Goal: Task Accomplishment & Management: Complete application form

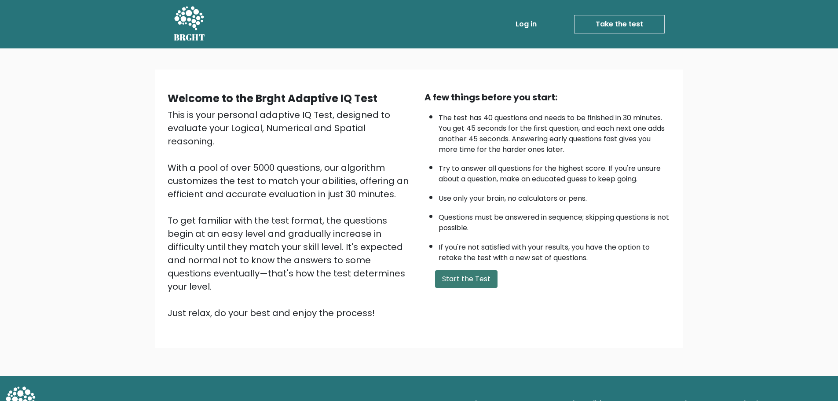
click at [482, 275] on button "Start the Test" at bounding box center [466, 279] width 62 height 18
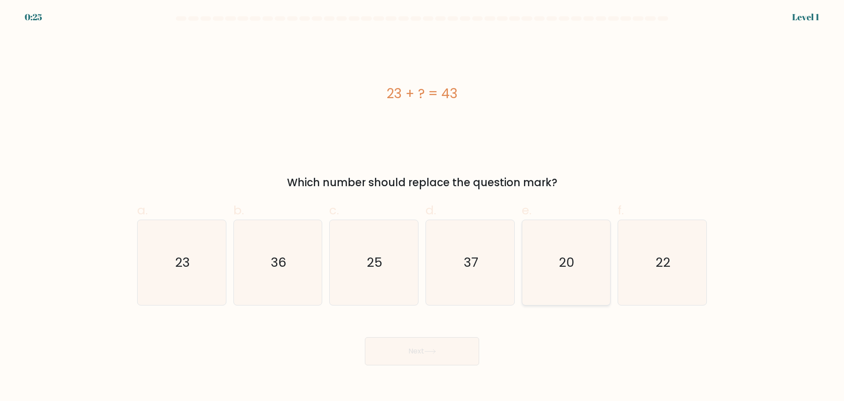
click at [577, 269] on icon "20" at bounding box center [566, 262] width 85 height 85
click at [423, 206] on input "e. 20" at bounding box center [422, 204] width 0 height 6
radio input "true"
click at [394, 348] on button "Next" at bounding box center [422, 351] width 114 height 28
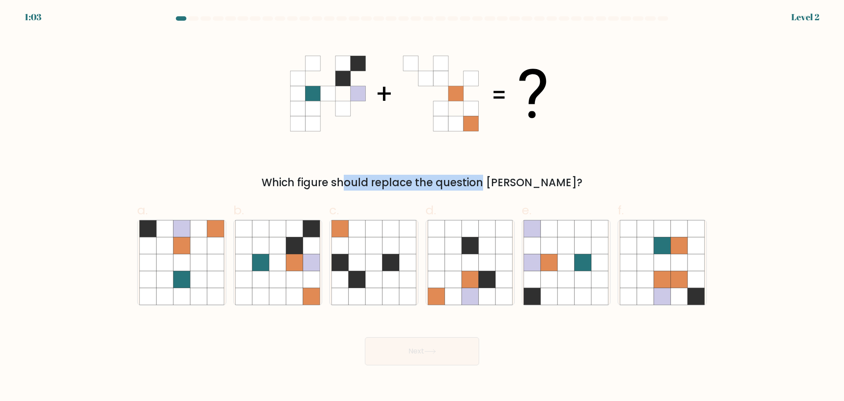
drag, startPoint x: 306, startPoint y: 182, endPoint x: 439, endPoint y: 186, distance: 133.3
click at [439, 186] on div "Which figure should replace the question mark?" at bounding box center [422, 183] width 559 height 16
click at [298, 280] on icon at bounding box center [294, 278] width 17 height 17
click at [422, 206] on input "b." at bounding box center [422, 204] width 0 height 6
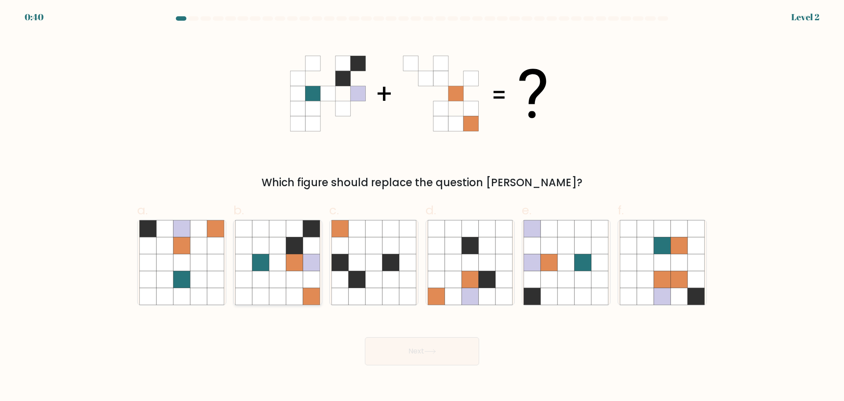
radio input "true"
click at [487, 359] on div "Next" at bounding box center [422, 340] width 581 height 49
click at [449, 354] on button "Next" at bounding box center [422, 351] width 114 height 28
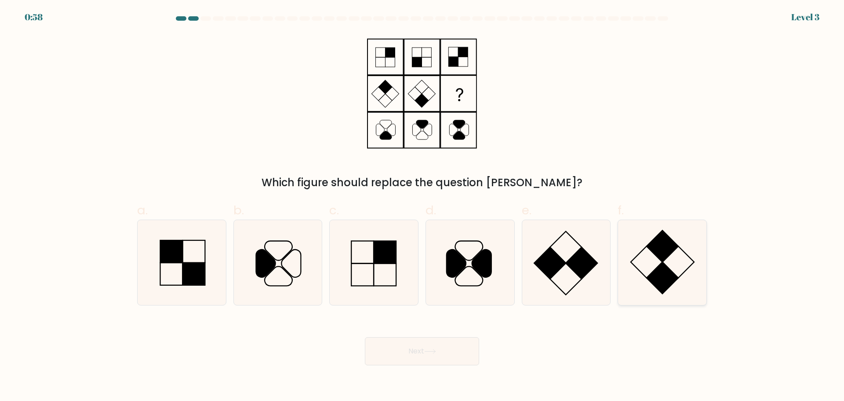
click at [663, 271] on rect at bounding box center [663, 278] width 32 height 32
click at [423, 206] on input "f." at bounding box center [422, 204] width 0 height 6
radio input "true"
click at [444, 365] on body "0:57 Level 3" at bounding box center [422, 200] width 844 height 401
click at [407, 344] on button "Next" at bounding box center [422, 351] width 114 height 28
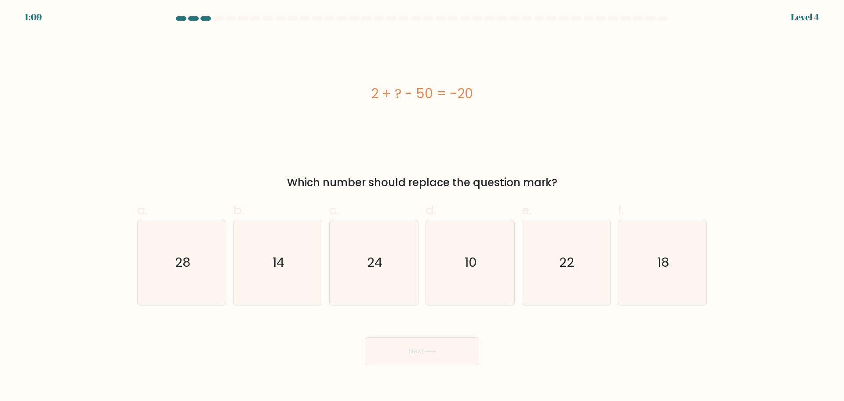
drag, startPoint x: 396, startPoint y: 94, endPoint x: 431, endPoint y: 92, distance: 34.4
click at [426, 93] on div "2 + ? - 50 = -20" at bounding box center [422, 94] width 570 height 20
click at [428, 92] on div "2 + ? - 50 = -20" at bounding box center [422, 94] width 570 height 20
click at [388, 99] on div "2 + ? - 50 = -20" at bounding box center [422, 94] width 570 height 20
drag, startPoint x: 416, startPoint y: 93, endPoint x: 470, endPoint y: 86, distance: 54.6
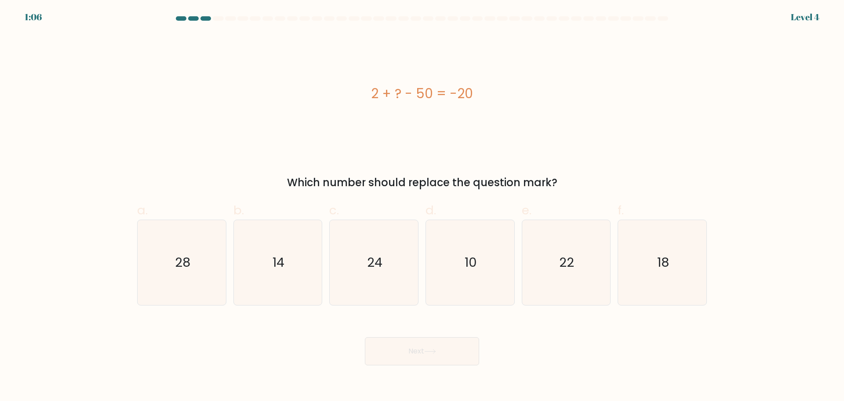
click at [501, 91] on div "2 + ? - 50 = -20" at bounding box center [422, 94] width 570 height 20
copy div "2 + ? - 50 = -20"
click at [190, 266] on icon "28" at bounding box center [181, 262] width 85 height 85
click at [422, 206] on input "a. 28" at bounding box center [422, 204] width 0 height 6
radio input "true"
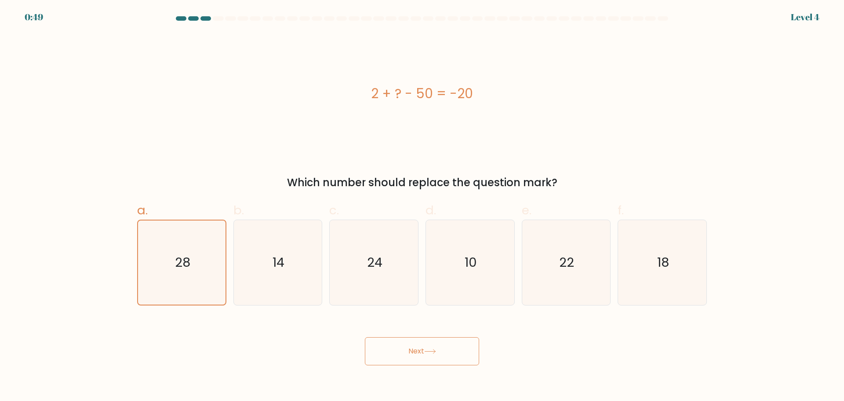
click at [405, 349] on button "Next" at bounding box center [422, 351] width 114 height 28
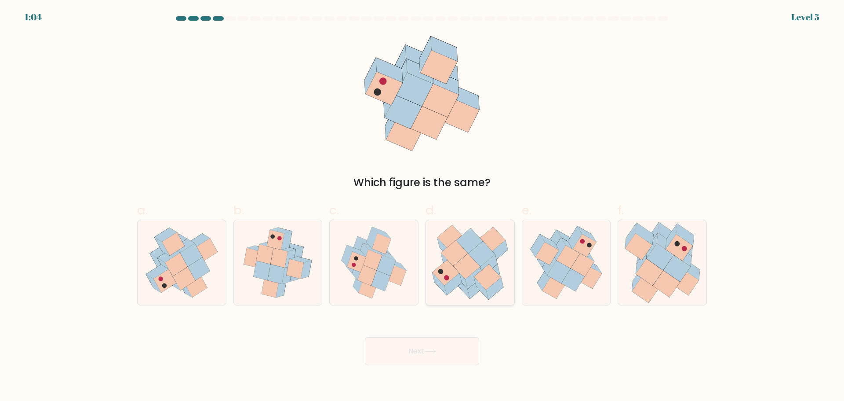
click at [436, 247] on icon at bounding box center [470, 262] width 88 height 80
click at [423, 206] on input "d." at bounding box center [422, 204] width 0 height 6
radio input "true"
click at [461, 360] on button "Next" at bounding box center [422, 351] width 114 height 28
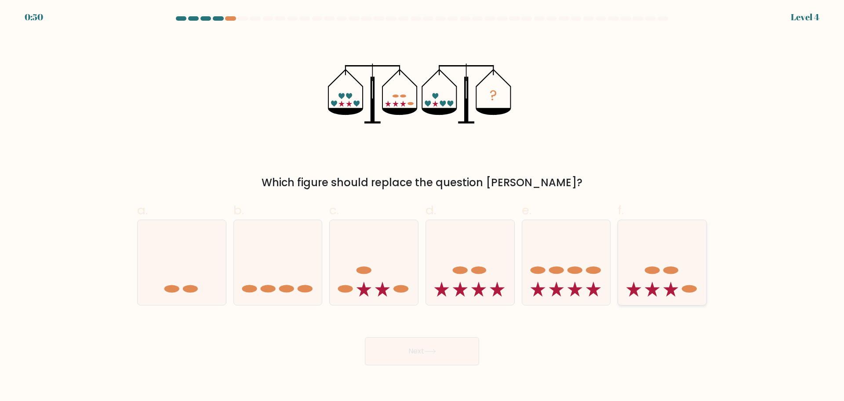
click at [653, 259] on icon at bounding box center [662, 262] width 88 height 73
click at [423, 206] on input "f." at bounding box center [422, 204] width 0 height 6
radio input "true"
click at [434, 354] on button "Next" at bounding box center [422, 351] width 114 height 28
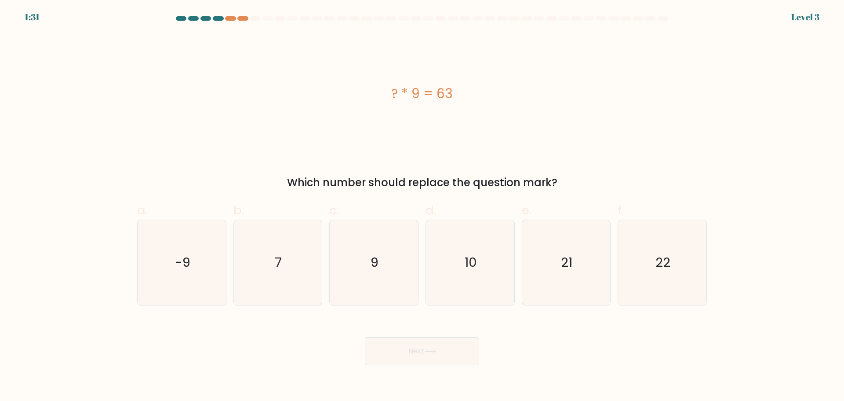
drag, startPoint x: 377, startPoint y: 95, endPoint x: 538, endPoint y: 101, distance: 161.1
click at [538, 101] on div "? * 9 = 63" at bounding box center [422, 94] width 570 height 20
copy div "? * 9 = 63"
click at [282, 266] on icon "7" at bounding box center [277, 262] width 85 height 85
click at [422, 206] on input "b. 7" at bounding box center [422, 204] width 0 height 6
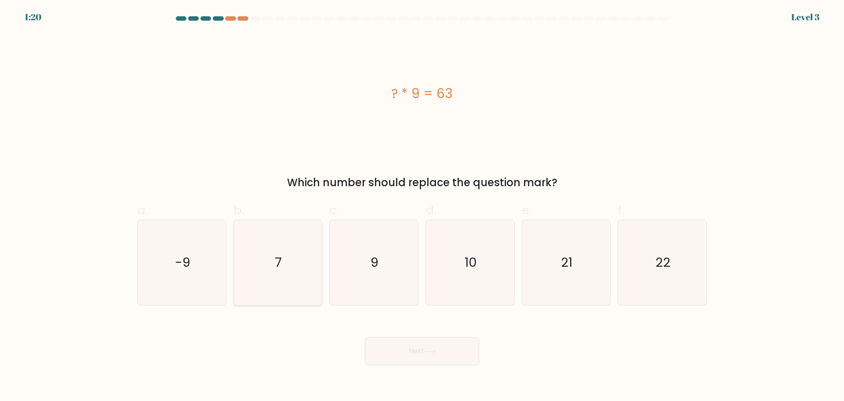
radio input "true"
click at [423, 354] on button "Next" at bounding box center [422, 351] width 114 height 28
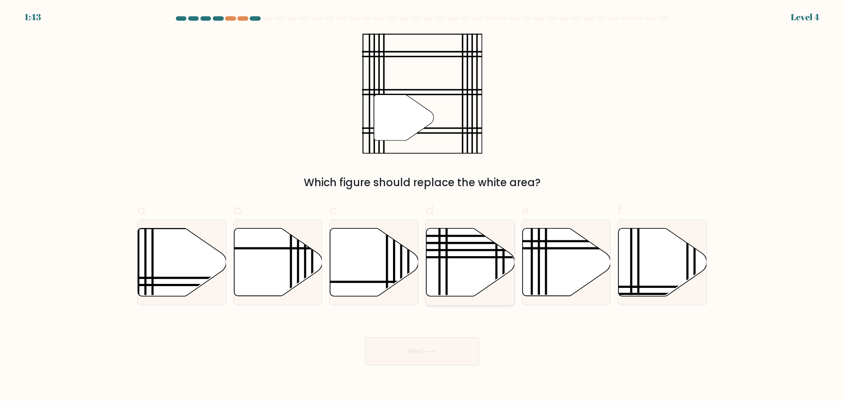
click at [477, 271] on icon at bounding box center [471, 262] width 88 height 68
click at [423, 206] on input "d." at bounding box center [422, 204] width 0 height 6
radio input "true"
click at [439, 351] on button "Next" at bounding box center [422, 351] width 114 height 28
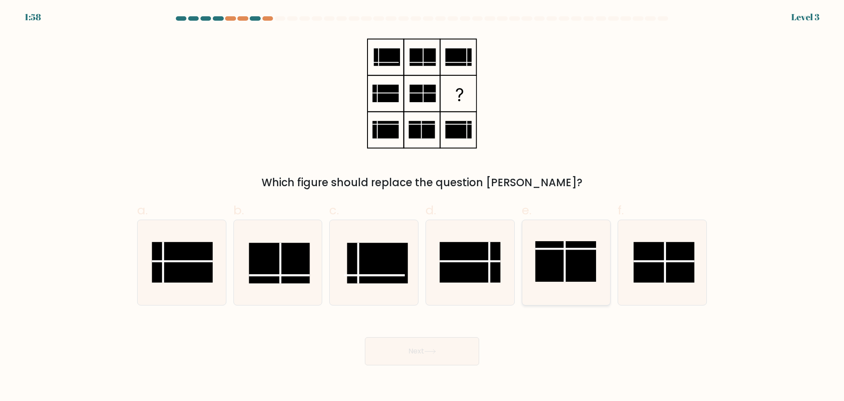
click at [562, 253] on rect at bounding box center [566, 261] width 61 height 40
click at [423, 206] on input "e." at bounding box center [422, 204] width 0 height 6
radio input "true"
click at [444, 348] on button "Next" at bounding box center [422, 351] width 114 height 28
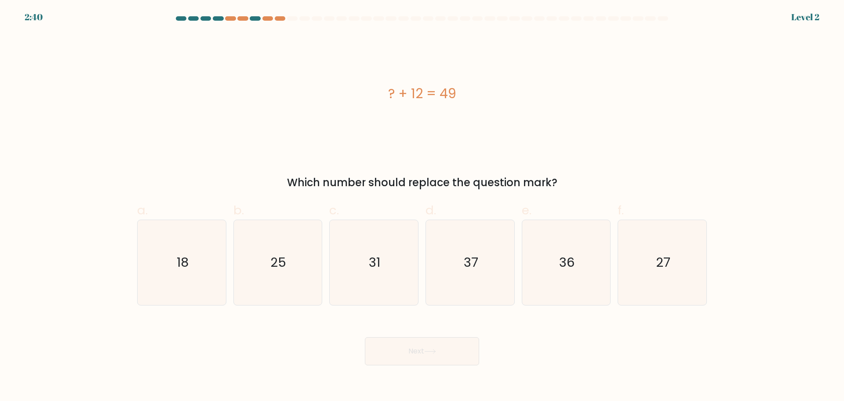
drag, startPoint x: 381, startPoint y: 102, endPoint x: 471, endPoint y: 101, distance: 89.7
click at [471, 101] on div "? + 12 = 49" at bounding box center [422, 94] width 570 height 20
copy div "? + 12 = 49"
click at [488, 267] on icon "37" at bounding box center [470, 262] width 85 height 85
click at [423, 206] on input "d. 37" at bounding box center [422, 204] width 0 height 6
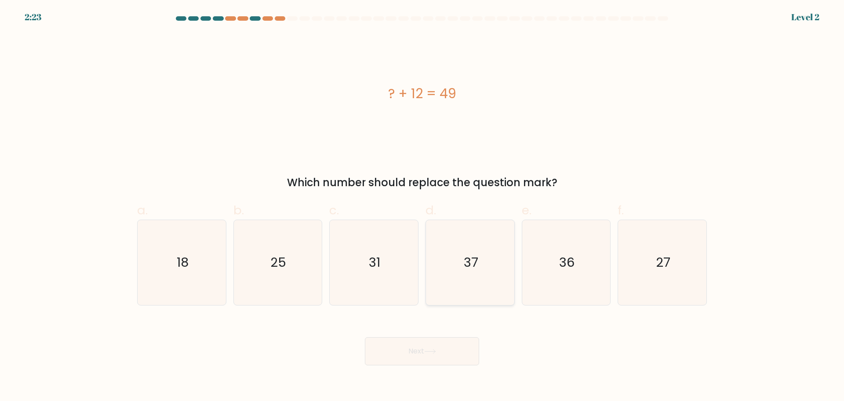
radio input "true"
click at [449, 352] on button "Next" at bounding box center [422, 351] width 114 height 28
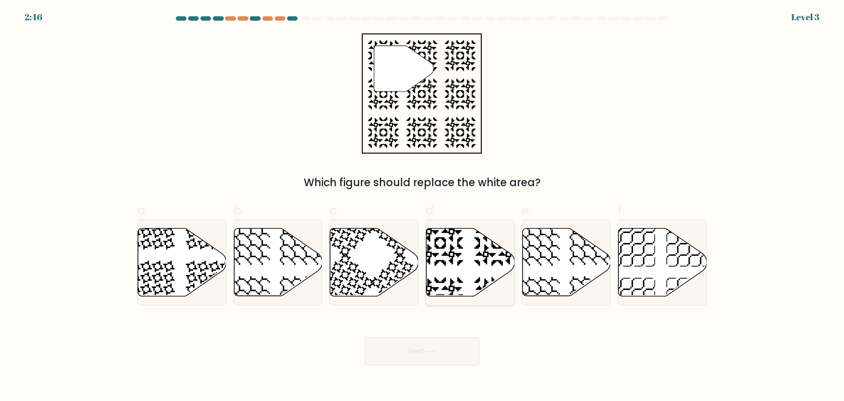
click at [487, 292] on icon at bounding box center [498, 300] width 46 height 46
click at [423, 206] on input "d." at bounding box center [422, 204] width 0 height 6
radio input "true"
click at [461, 354] on button "Next" at bounding box center [422, 351] width 114 height 28
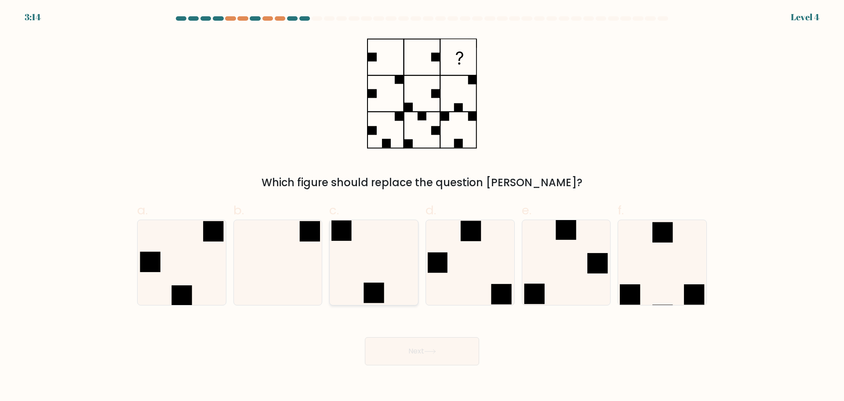
click at [373, 255] on icon at bounding box center [374, 262] width 85 height 85
click at [422, 206] on input "c." at bounding box center [422, 204] width 0 height 6
radio input "true"
click at [416, 354] on button "Next" at bounding box center [422, 351] width 114 height 28
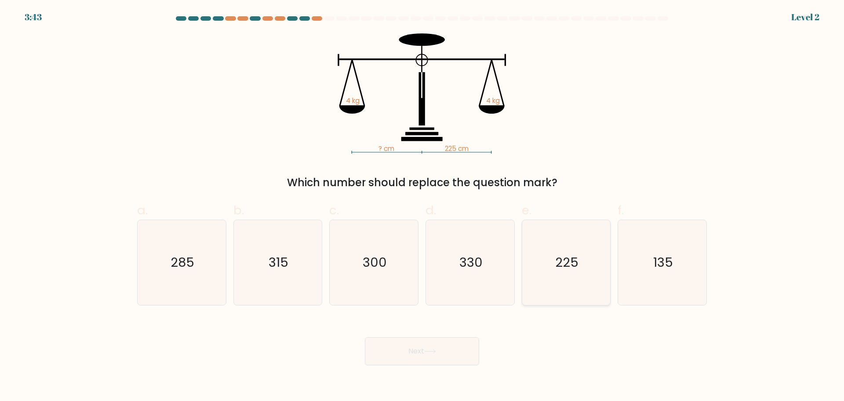
click at [592, 274] on icon "225" at bounding box center [566, 262] width 85 height 85
click at [423, 206] on input "e. 225" at bounding box center [422, 204] width 0 height 6
radio input "true"
click at [420, 357] on button "Next" at bounding box center [422, 351] width 114 height 28
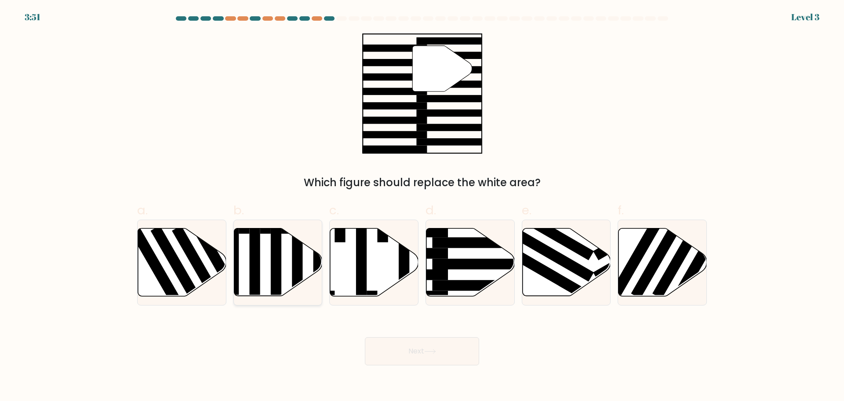
click at [285, 252] on icon at bounding box center [278, 262] width 88 height 68
click at [422, 206] on input "b." at bounding box center [422, 204] width 0 height 6
radio input "true"
click at [455, 347] on button "Next" at bounding box center [422, 351] width 114 height 28
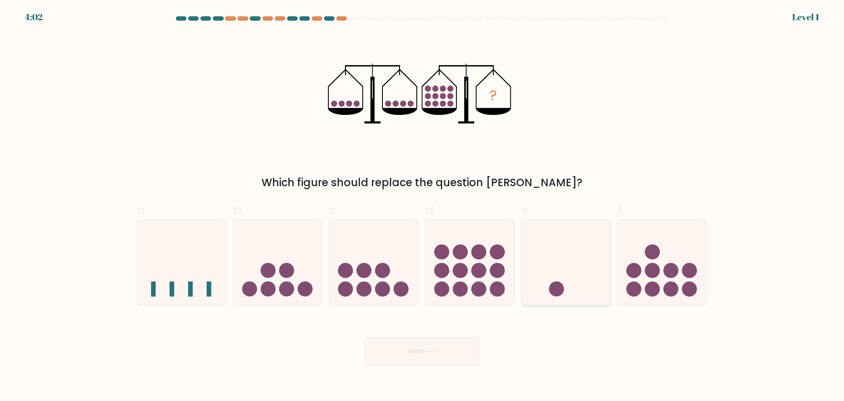
click at [555, 238] on icon at bounding box center [567, 262] width 88 height 73
click at [423, 206] on input "e." at bounding box center [422, 204] width 0 height 6
radio input "true"
click at [439, 352] on button "Next" at bounding box center [422, 351] width 114 height 28
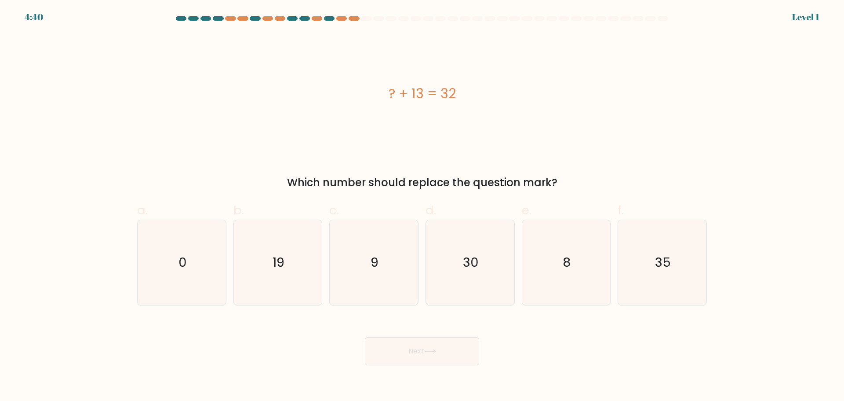
drag, startPoint x: 383, startPoint y: 96, endPoint x: 460, endPoint y: 96, distance: 76.5
click at [461, 99] on div "? + 13 = 32" at bounding box center [422, 94] width 570 height 20
copy div "? + 13 = 32"
click at [283, 273] on icon "19" at bounding box center [277, 262] width 85 height 85
click at [422, 206] on input "b. 19" at bounding box center [422, 204] width 0 height 6
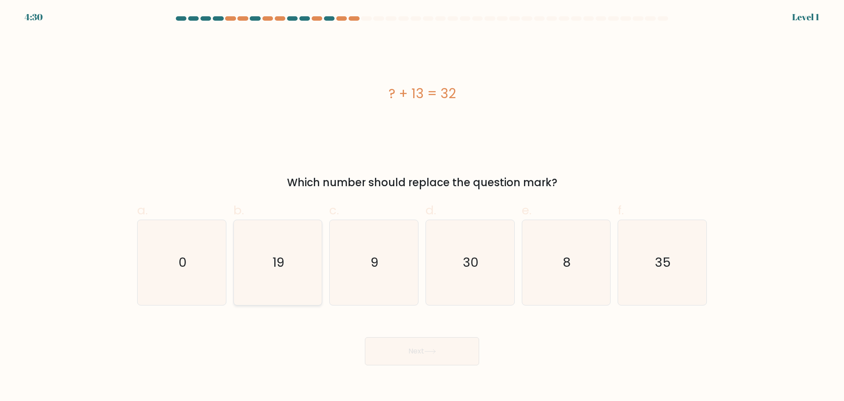
radio input "true"
click at [454, 352] on button "Next" at bounding box center [422, 351] width 114 height 28
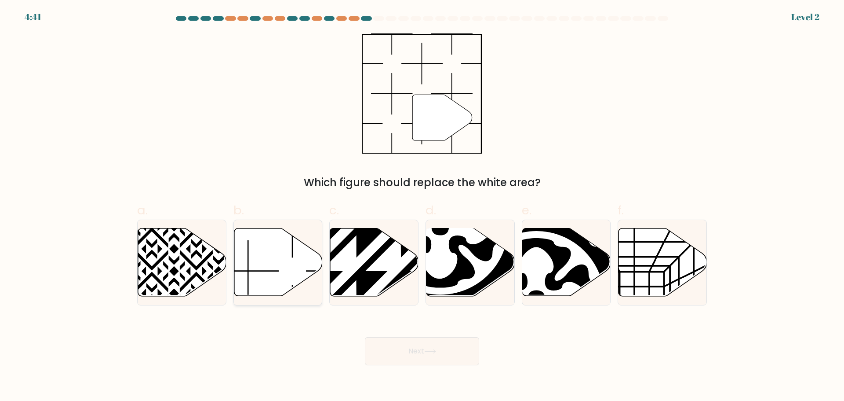
click at [293, 255] on icon at bounding box center [278, 262] width 88 height 68
click at [422, 206] on input "b." at bounding box center [422, 204] width 0 height 6
radio input "true"
click at [436, 352] on icon at bounding box center [430, 351] width 12 height 5
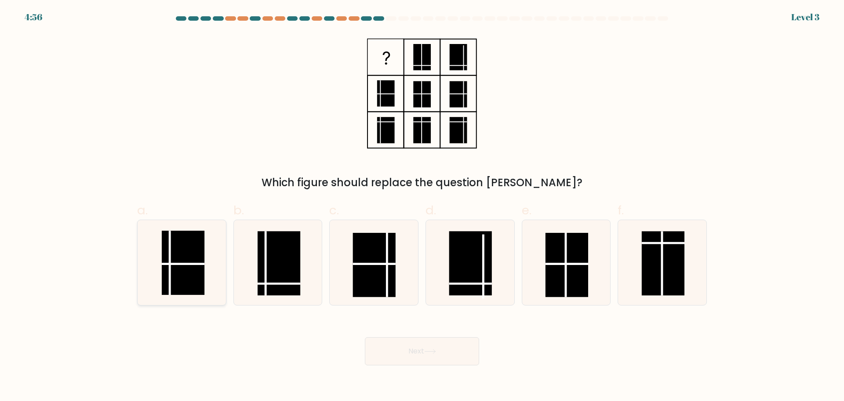
click at [186, 263] on line at bounding box center [183, 263] width 43 height 0
click at [422, 206] on input "a." at bounding box center [422, 204] width 0 height 6
radio input "true"
click at [450, 351] on button "Next" at bounding box center [422, 351] width 114 height 28
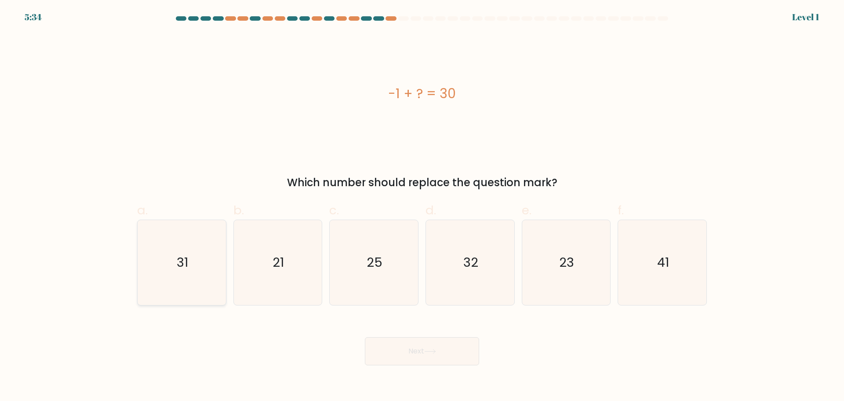
click at [205, 277] on icon "31" at bounding box center [181, 262] width 85 height 85
click at [422, 206] on input "a. 31" at bounding box center [422, 204] width 0 height 6
radio input "true"
click at [449, 348] on button "Next" at bounding box center [422, 351] width 114 height 28
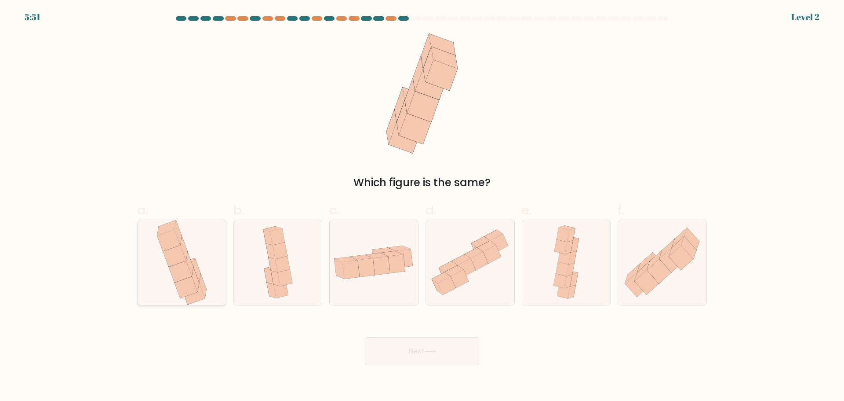
click at [193, 244] on icon at bounding box center [181, 262] width 55 height 85
click at [422, 206] on input "a." at bounding box center [422, 204] width 0 height 6
radio input "true"
click at [422, 359] on button "Next" at bounding box center [422, 351] width 114 height 28
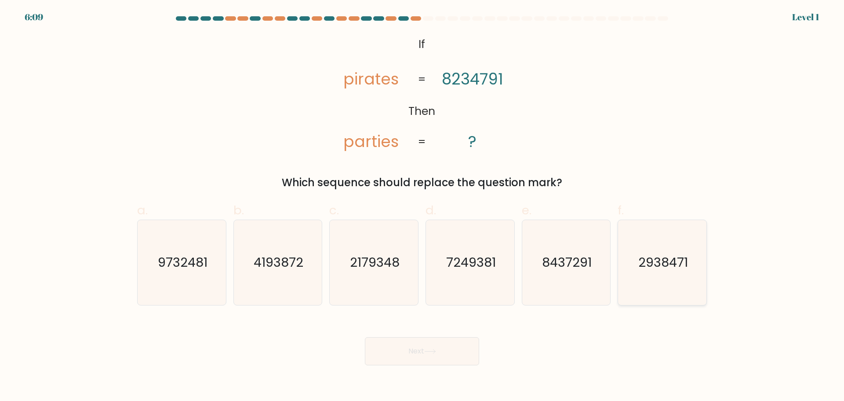
click at [673, 259] on text "2938471" at bounding box center [664, 262] width 50 height 18
click at [423, 206] on input "f. 2938471" at bounding box center [422, 204] width 0 height 6
radio input "true"
click at [533, 253] on icon "8437291" at bounding box center [566, 262] width 85 height 85
click at [423, 206] on input "e. 8437291" at bounding box center [422, 204] width 0 height 6
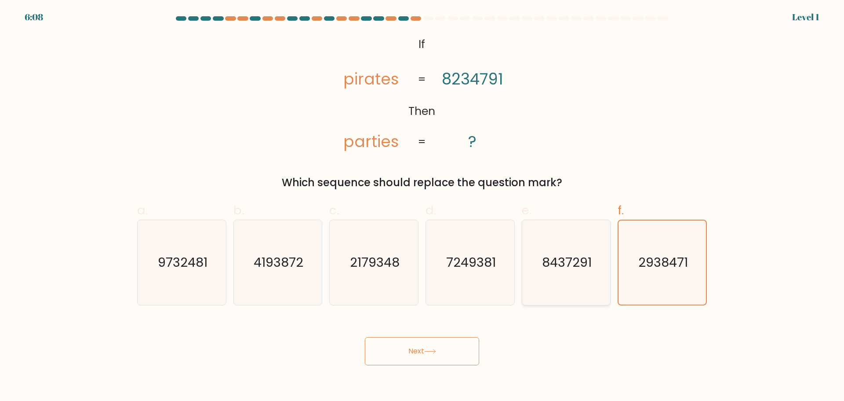
radio input "true"
click at [412, 351] on button "Next" at bounding box center [422, 351] width 114 height 28
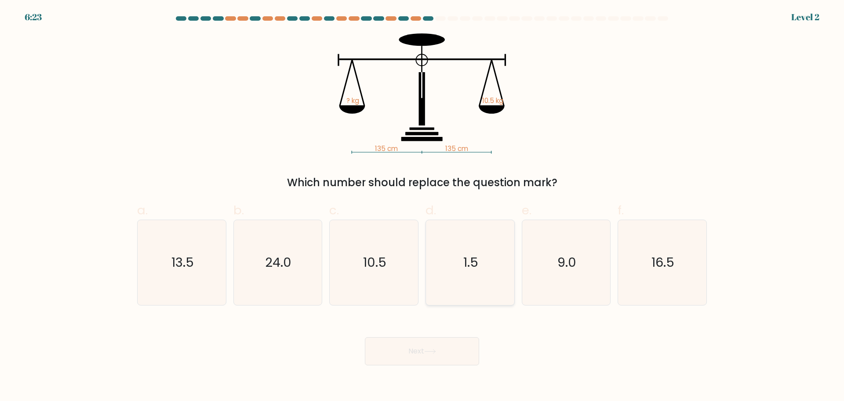
click at [509, 267] on icon "1.5" at bounding box center [470, 262] width 85 height 85
click at [423, 206] on input "d. 1.5" at bounding box center [422, 204] width 0 height 6
radio input "true"
click at [458, 356] on button "Next" at bounding box center [422, 351] width 114 height 28
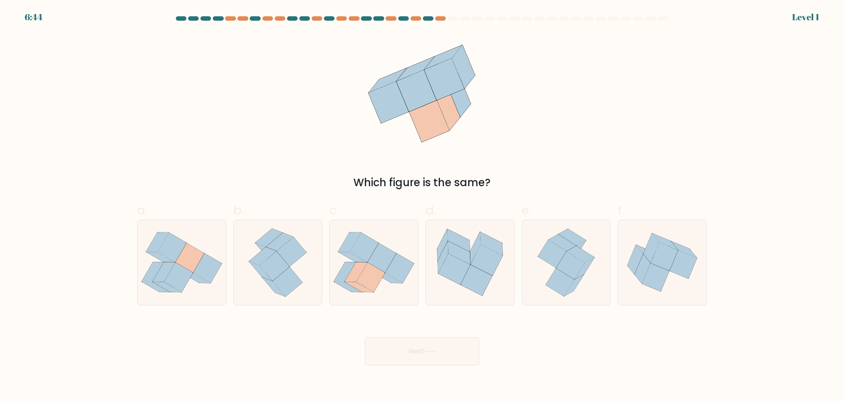
click at [137, 249] on div "a." at bounding box center [182, 253] width 96 height 104
click at [215, 267] on icon at bounding box center [207, 267] width 29 height 29
click at [422, 206] on input "a." at bounding box center [422, 204] width 0 height 6
radio input "true"
click at [443, 354] on button "Next" at bounding box center [422, 351] width 114 height 28
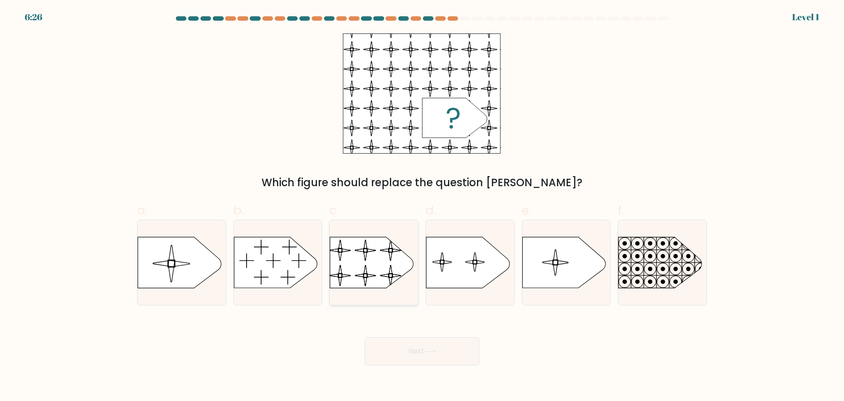
click at [353, 243] on rect at bounding box center [329, 231] width 202 height 154
click at [422, 206] on input "c." at bounding box center [422, 204] width 0 height 6
radio input "true"
click at [435, 351] on icon at bounding box center [430, 351] width 11 height 4
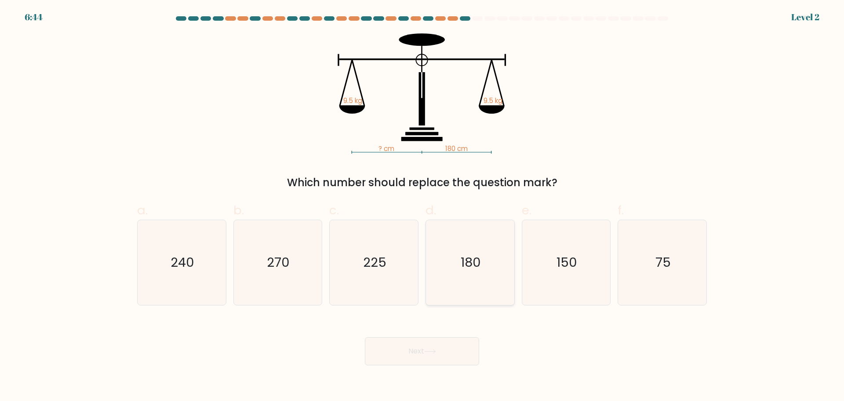
click at [469, 263] on text "180" at bounding box center [471, 262] width 20 height 18
click at [423, 206] on input "d. 180" at bounding box center [422, 204] width 0 height 6
radio input "true"
click at [421, 353] on button "Next" at bounding box center [422, 351] width 114 height 28
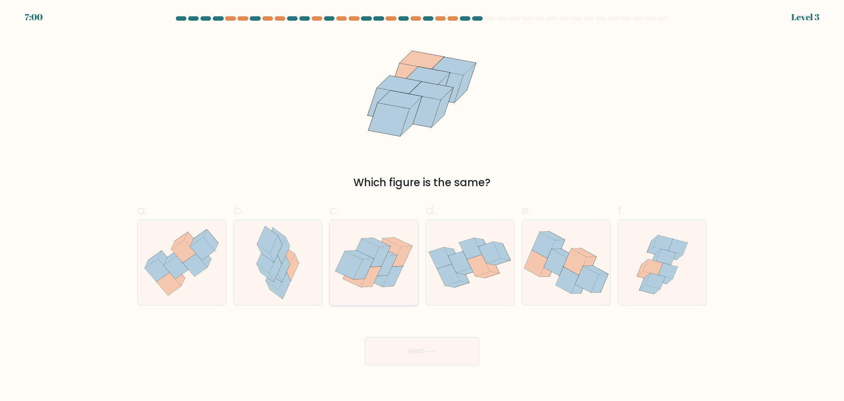
click at [379, 248] on icon at bounding box center [374, 262] width 88 height 70
click at [422, 206] on input "c." at bounding box center [422, 204] width 0 height 6
radio input "true"
click at [468, 358] on button "Next" at bounding box center [422, 351] width 114 height 28
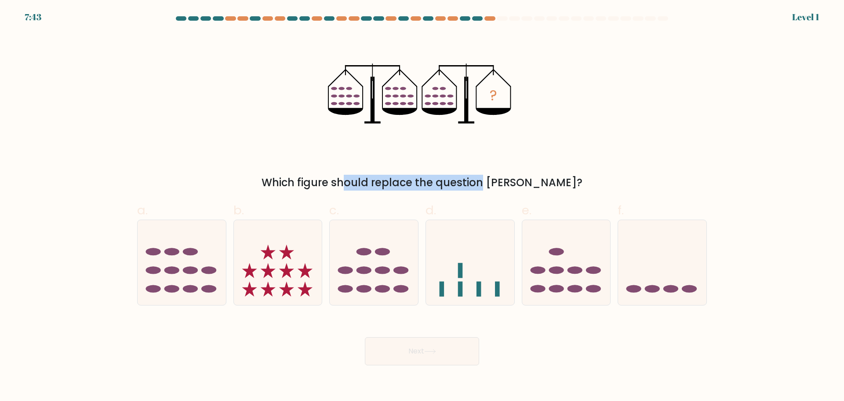
drag, startPoint x: 306, startPoint y: 179, endPoint x: 436, endPoint y: 189, distance: 130.1
click at [435, 189] on div "Which figure should replace the question mark?" at bounding box center [422, 183] width 559 height 16
click at [441, 186] on div "Which figure should replace the question mark?" at bounding box center [422, 183] width 559 height 16
click at [665, 277] on icon at bounding box center [662, 262] width 88 height 73
click at [423, 206] on input "f." at bounding box center [422, 204] width 0 height 6
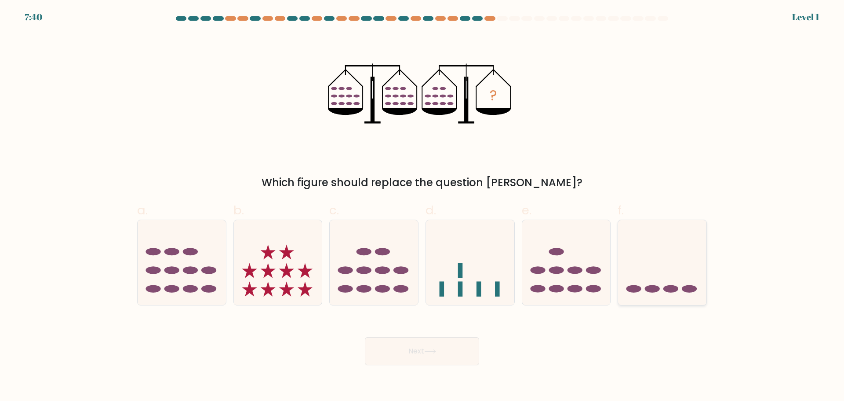
radio input "true"
click at [449, 345] on button "Next" at bounding box center [422, 351] width 114 height 28
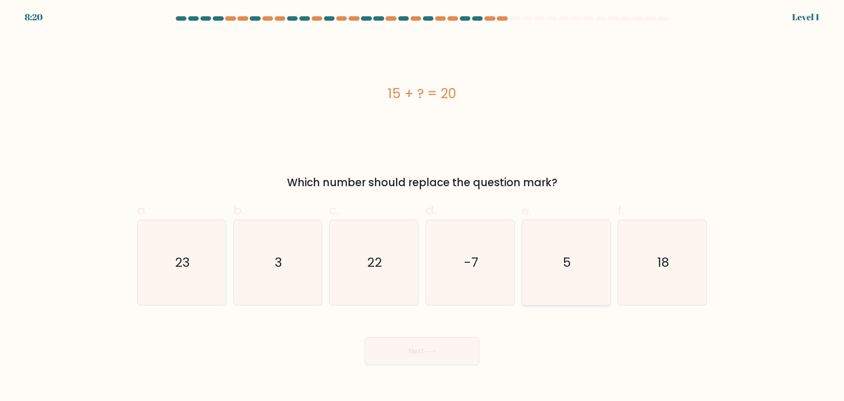
click at [573, 263] on icon "5" at bounding box center [566, 262] width 85 height 85
click at [423, 206] on input "e. 5" at bounding box center [422, 204] width 0 height 6
radio input "true"
click at [408, 356] on button "Next" at bounding box center [422, 351] width 114 height 28
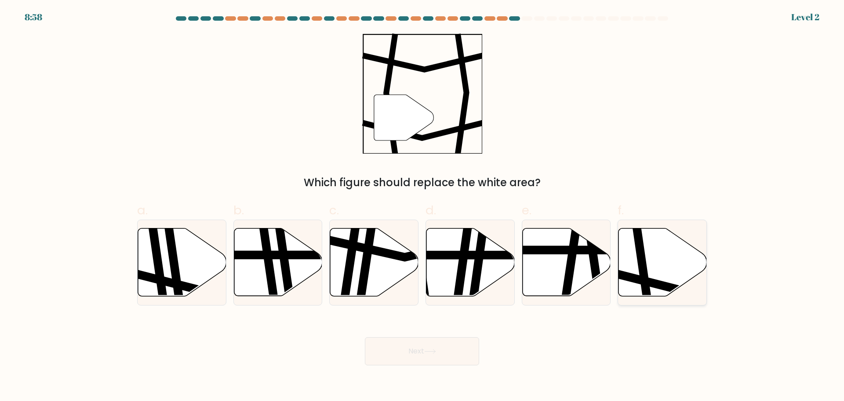
click at [655, 278] on icon at bounding box center [663, 262] width 88 height 68
click at [423, 206] on input "f." at bounding box center [422, 204] width 0 height 6
radio input "true"
click at [408, 351] on button "Next" at bounding box center [422, 351] width 114 height 28
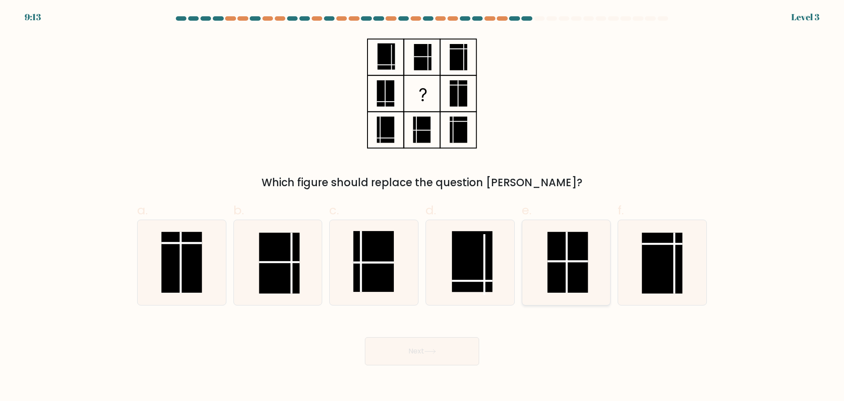
click at [563, 272] on rect at bounding box center [568, 261] width 40 height 61
click at [423, 206] on input "e." at bounding box center [422, 204] width 0 height 6
radio input "true"
click at [431, 346] on button "Next" at bounding box center [422, 351] width 114 height 28
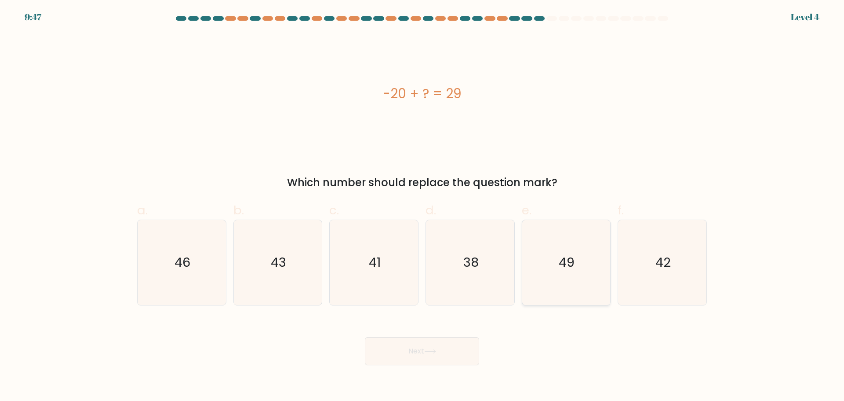
click at [558, 270] on icon "49" at bounding box center [566, 262] width 85 height 85
click at [423, 206] on input "e. 49" at bounding box center [422, 204] width 0 height 6
radio input "true"
click at [422, 347] on button "Next" at bounding box center [422, 351] width 114 height 28
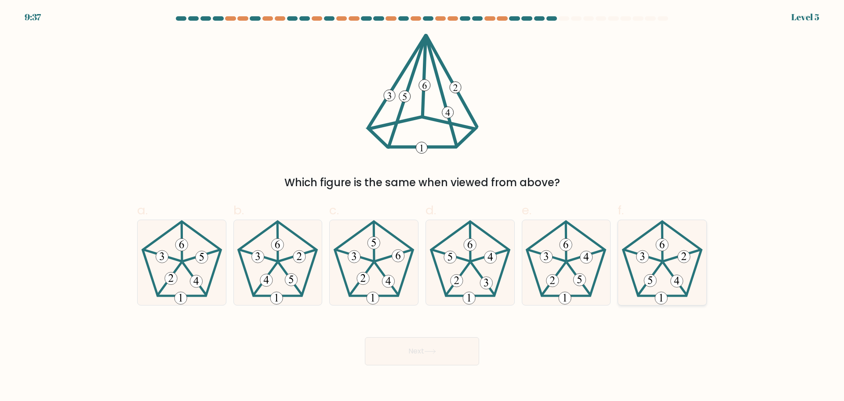
click at [658, 254] on icon at bounding box center [662, 262] width 85 height 85
click at [423, 206] on input "f." at bounding box center [422, 204] width 0 height 6
radio input "true"
click at [459, 350] on button "Next" at bounding box center [422, 351] width 114 height 28
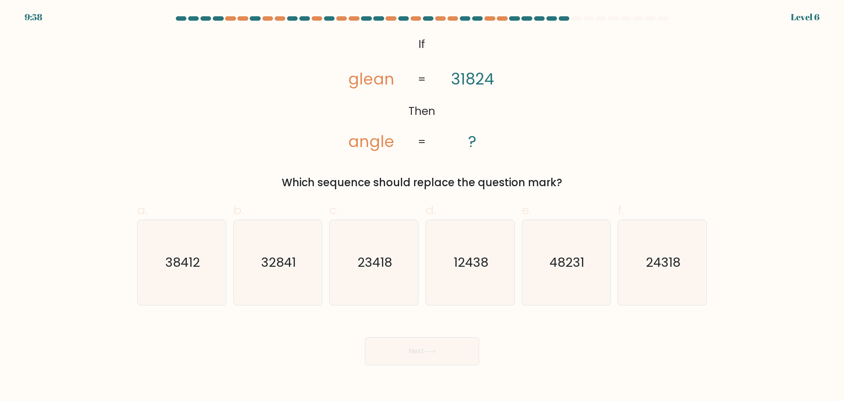
click at [610, 123] on div "@import url('https://fonts.googleapis.com/css?family=Abril+Fatface:400,100,100i…" at bounding box center [422, 111] width 581 height 157
click at [674, 281] on icon "24318" at bounding box center [662, 262] width 85 height 85
click at [423, 206] on input "f. 24318" at bounding box center [422, 204] width 0 height 6
radio input "true"
click at [386, 354] on button "Next" at bounding box center [422, 351] width 114 height 28
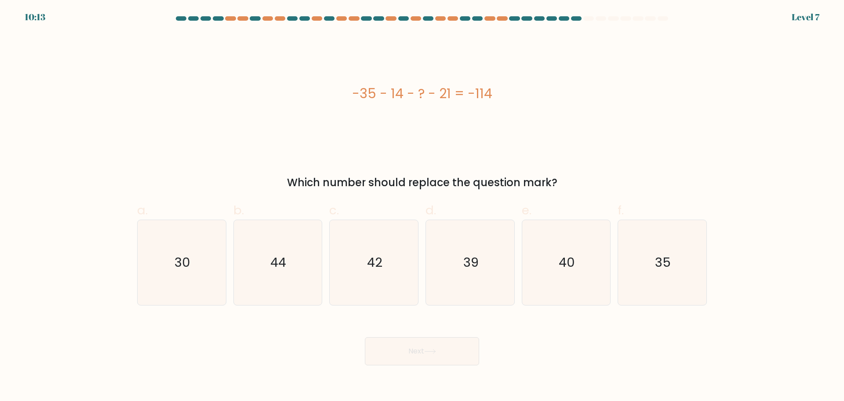
drag, startPoint x: 346, startPoint y: 95, endPoint x: 577, endPoint y: 113, distance: 231.6
click at [577, 113] on div "-35 - 14 - ? - 21 = -114" at bounding box center [422, 93] width 570 height 120
copy div "-35 - 14 - ? - 21 = -114"
click at [562, 167] on div "-35 - 14 - ? - 21 = -114 Which number should replace the question mark?" at bounding box center [422, 111] width 581 height 157
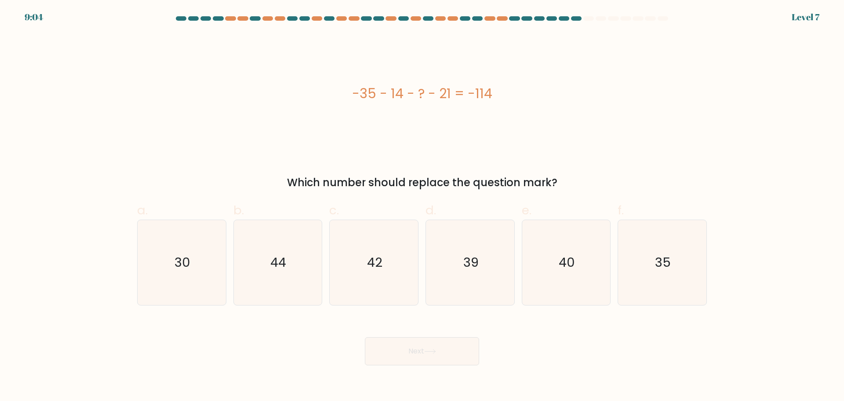
drag, startPoint x: 579, startPoint y: 159, endPoint x: 571, endPoint y: 162, distance: 8.1
click at [579, 159] on div "-35 - 14 - ? - 21 = -114 Which number should replace the question mark?" at bounding box center [422, 111] width 581 height 157
click at [278, 239] on icon "44" at bounding box center [277, 262] width 85 height 85
click at [422, 206] on input "b. 44" at bounding box center [422, 204] width 0 height 6
radio input "true"
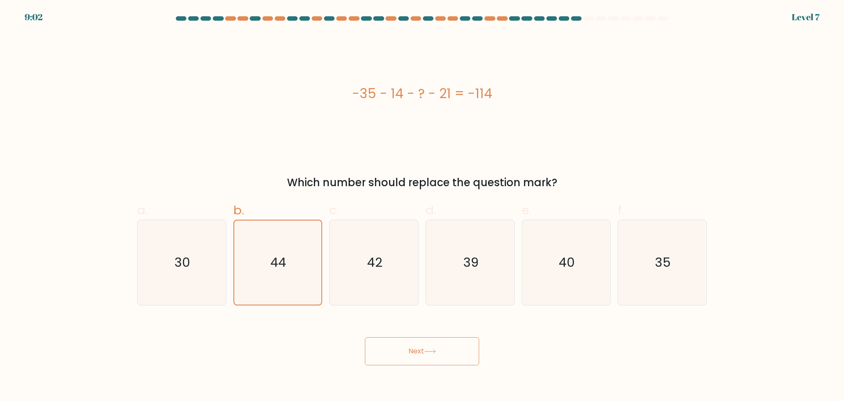
click at [389, 345] on button "Next" at bounding box center [422, 351] width 114 height 28
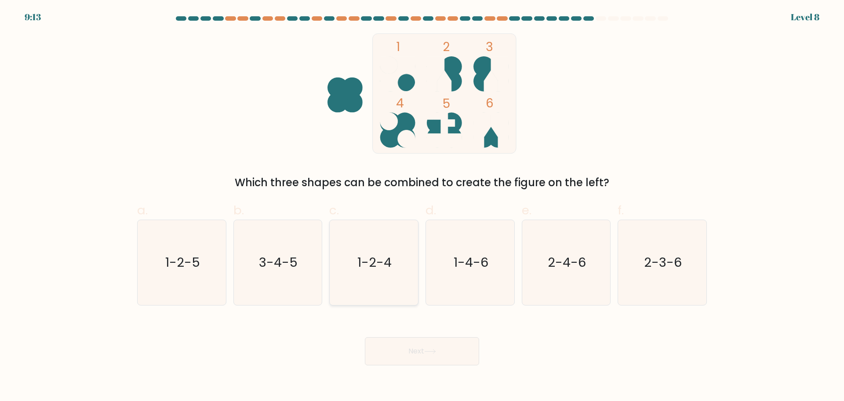
click at [385, 244] on icon "1-2-4" at bounding box center [374, 262] width 85 height 85
click at [422, 206] on input "c. 1-2-4" at bounding box center [422, 204] width 0 height 6
radio input "true"
click at [454, 345] on button "Next" at bounding box center [422, 351] width 114 height 28
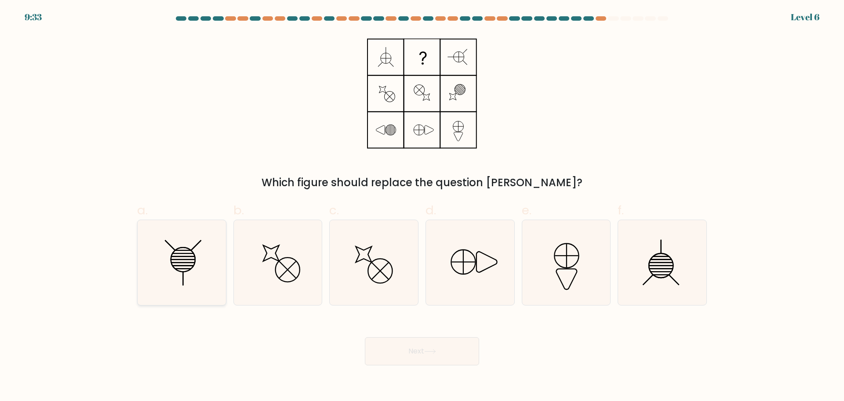
click at [208, 253] on icon at bounding box center [181, 262] width 85 height 85
click at [422, 206] on input "a." at bounding box center [422, 204] width 0 height 6
radio input "true"
click at [429, 356] on button "Next" at bounding box center [422, 351] width 114 height 28
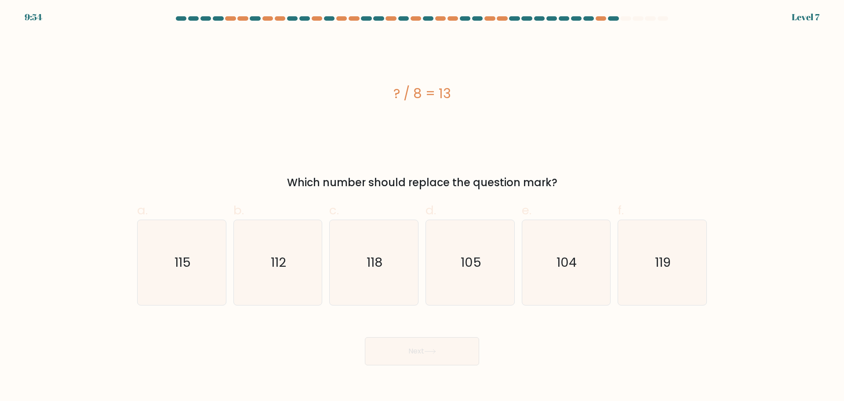
click at [538, 132] on div "? / 8 = 13" at bounding box center [422, 93] width 570 height 120
click at [565, 246] on icon "104" at bounding box center [566, 262] width 85 height 85
click at [567, 274] on icon "104" at bounding box center [566, 262] width 85 height 85
click at [423, 206] on input "e. 104" at bounding box center [422, 204] width 0 height 6
radio input "true"
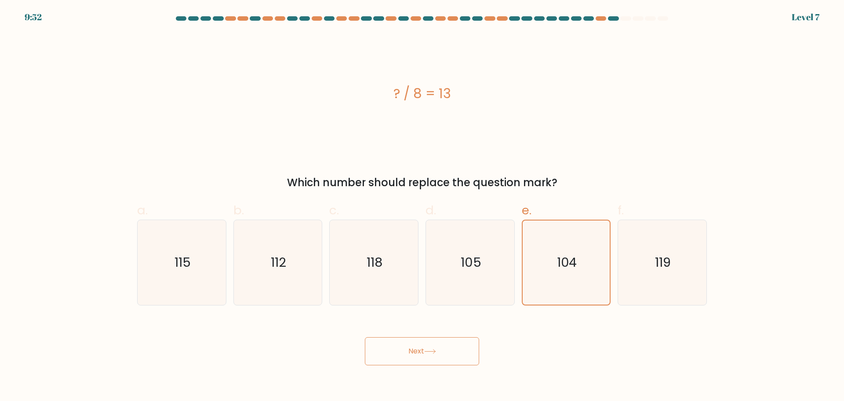
click at [451, 330] on div "Next" at bounding box center [422, 340] width 581 height 49
click at [447, 346] on button "Next" at bounding box center [422, 351] width 114 height 28
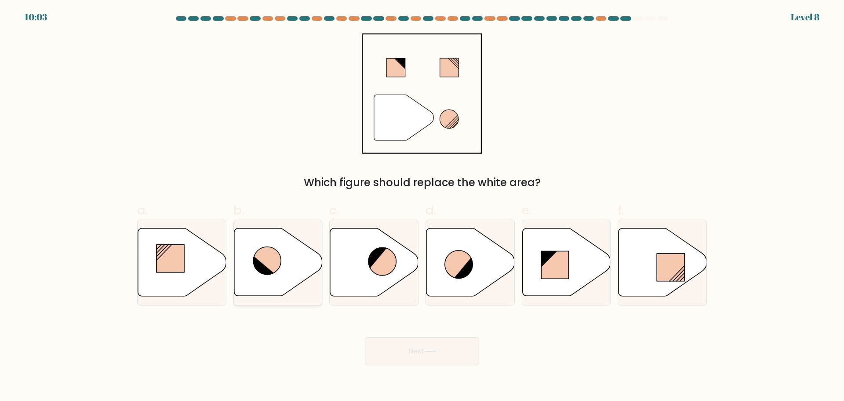
click at [264, 251] on icon at bounding box center [267, 261] width 28 height 28
click at [422, 206] on input "b." at bounding box center [422, 204] width 0 height 6
radio input "true"
click at [406, 347] on button "Next" at bounding box center [422, 351] width 114 height 28
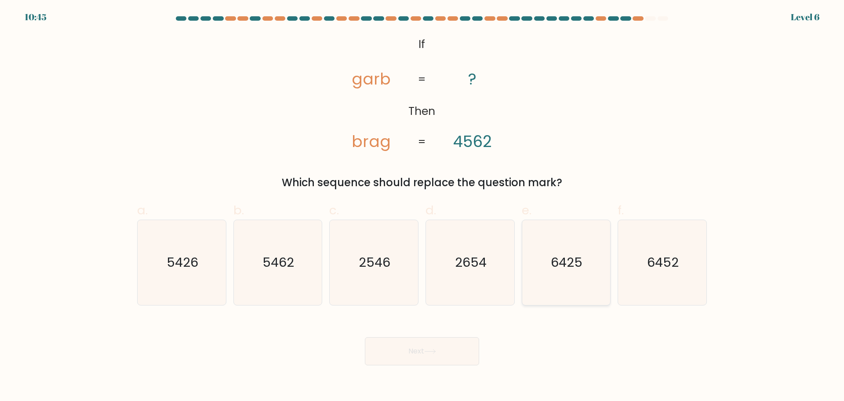
click at [546, 267] on icon "6425" at bounding box center [566, 262] width 85 height 85
click at [423, 206] on input "e. 6425" at bounding box center [422, 204] width 0 height 6
radio input "true"
click at [457, 356] on button "Next" at bounding box center [422, 351] width 114 height 28
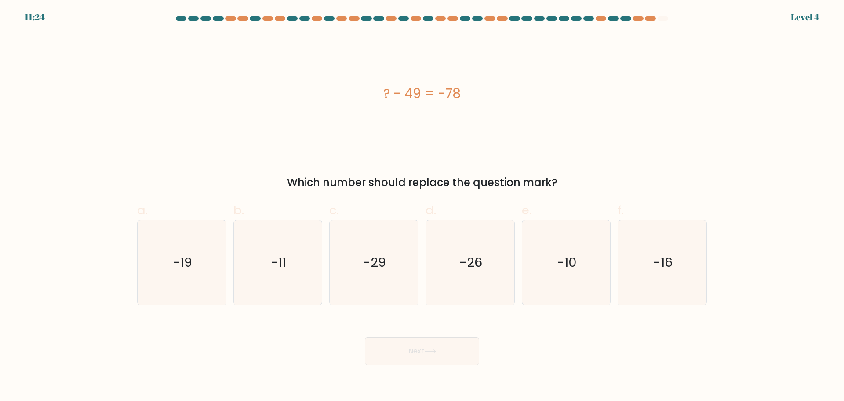
drag, startPoint x: 379, startPoint y: 99, endPoint x: 487, endPoint y: 91, distance: 108.0
click at [487, 91] on div "? - 49 = -78" at bounding box center [422, 94] width 570 height 20
click at [476, 98] on div "? - 49 = -78" at bounding box center [422, 94] width 570 height 20
click at [589, 109] on div "? - 49 = -78" at bounding box center [422, 93] width 570 height 120
click at [358, 261] on icon "-29" at bounding box center [374, 262] width 85 height 85
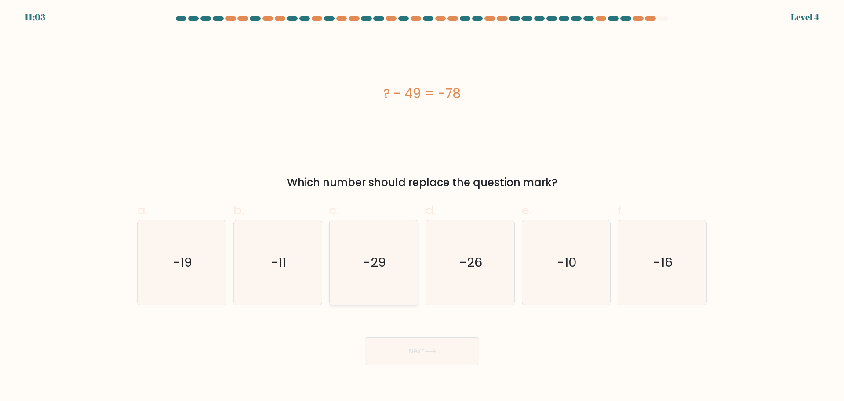
click at [422, 206] on input "c. -29" at bounding box center [422, 204] width 0 height 6
radio input "true"
click at [419, 347] on button "Next" at bounding box center [422, 351] width 114 height 28
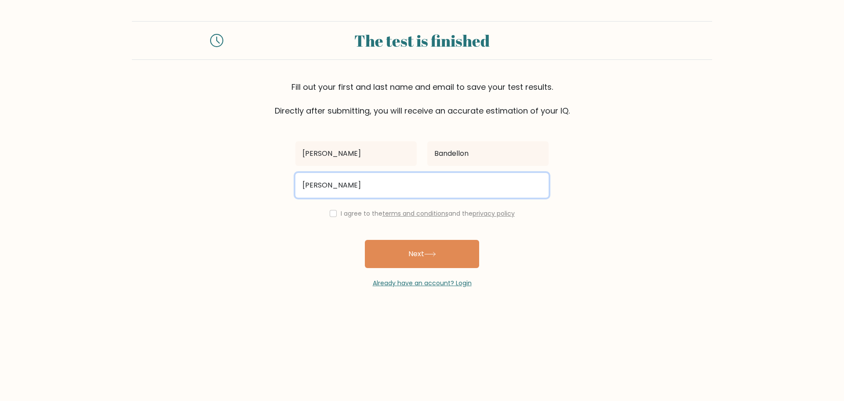
type input "[EMAIL_ADDRESS][DOMAIN_NAME]"
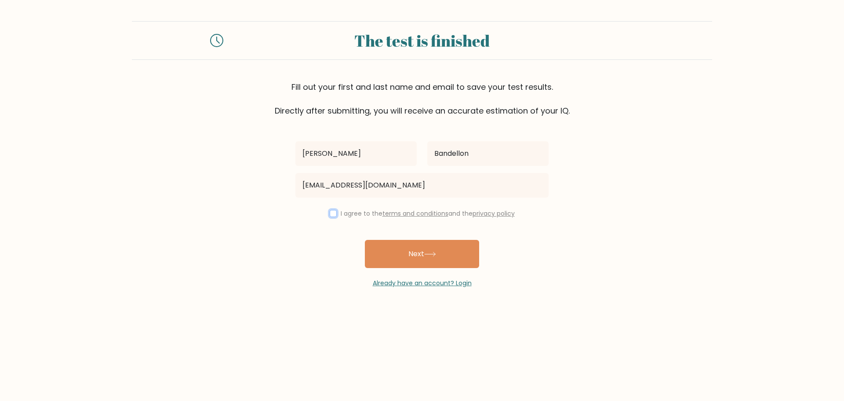
click at [333, 216] on input "checkbox" at bounding box center [333, 213] width 7 height 7
checkbox input "true"
click at [414, 252] on button "Next" at bounding box center [422, 254] width 114 height 28
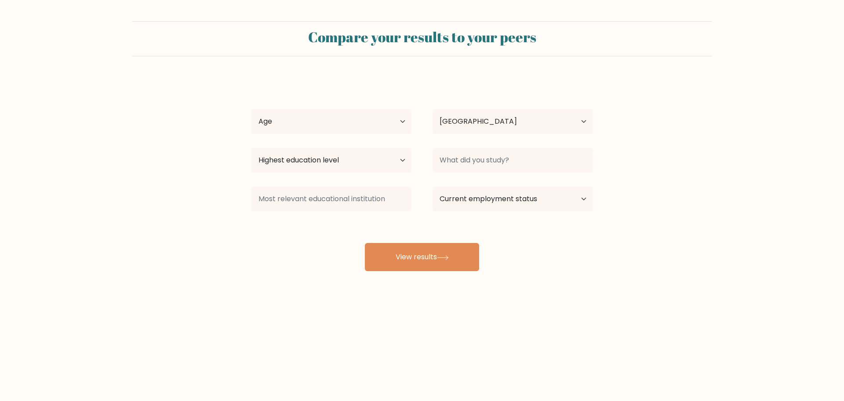
select select "PH"
click at [325, 136] on div "Age Under 18 years old 18-24 years old 25-34 years old 35-44 years old 45-54 ye…" at bounding box center [331, 122] width 181 height 32
click at [328, 122] on select "Age Under 18 years old 18-24 years old 25-34 years old 35-44 years old 45-54 ye…" at bounding box center [332, 121] width 160 height 25
select select "18_24"
click at [252, 109] on select "Age Under 18 years old 18-24 years old 25-34 years old 35-44 years old 45-54 ye…" at bounding box center [332, 121] width 160 height 25
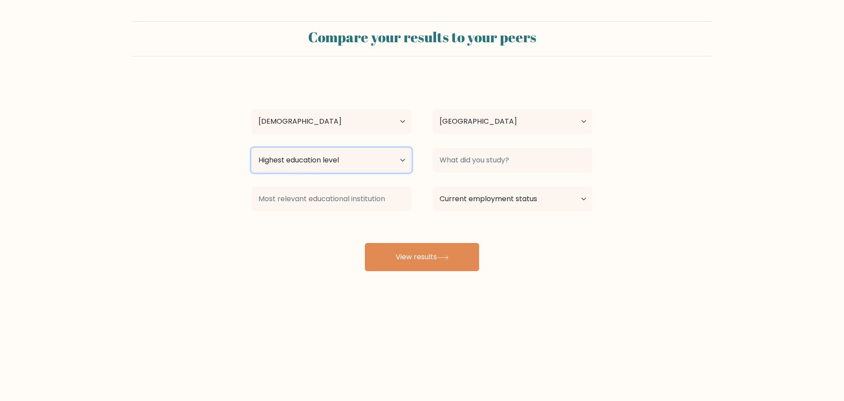
click at [351, 161] on select "Highest education level No schooling Primary Lower Secondary Upper Secondary Oc…" at bounding box center [332, 160] width 160 height 25
select select "bachelors_degree"
click at [252, 148] on select "Highest education level No schooling Primary Lower Secondary Upper Secondary Oc…" at bounding box center [332, 160] width 160 height 25
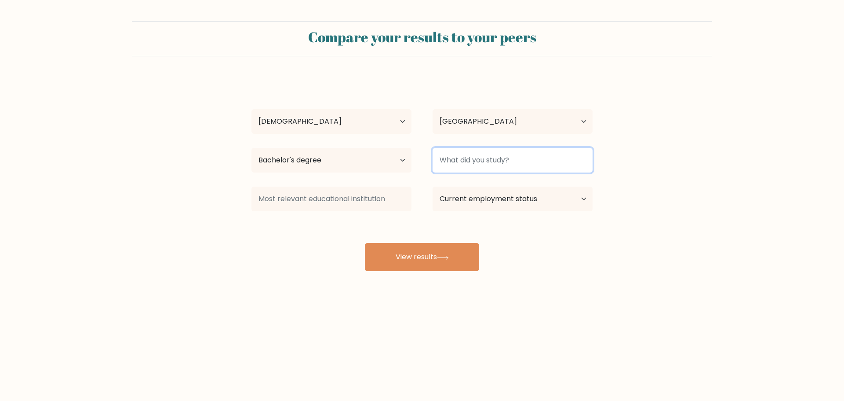
click at [456, 169] on input at bounding box center [513, 160] width 160 height 25
type input "B"
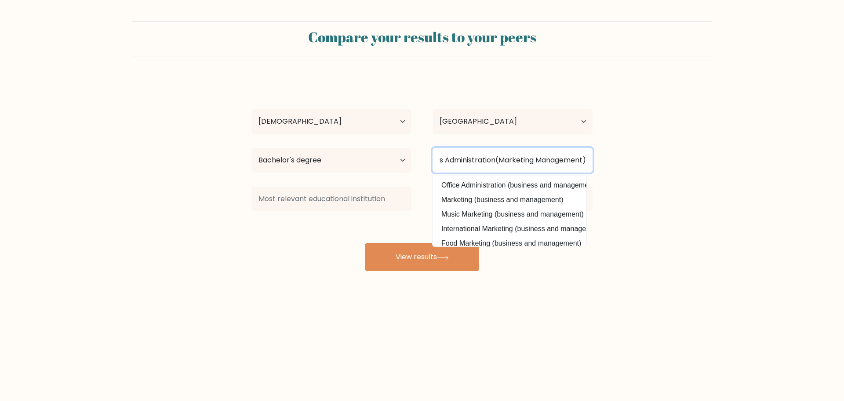
scroll to position [0, 29]
type input "Business Administration(Marketing Management)"
click at [365, 243] on button "View results" at bounding box center [422, 257] width 114 height 28
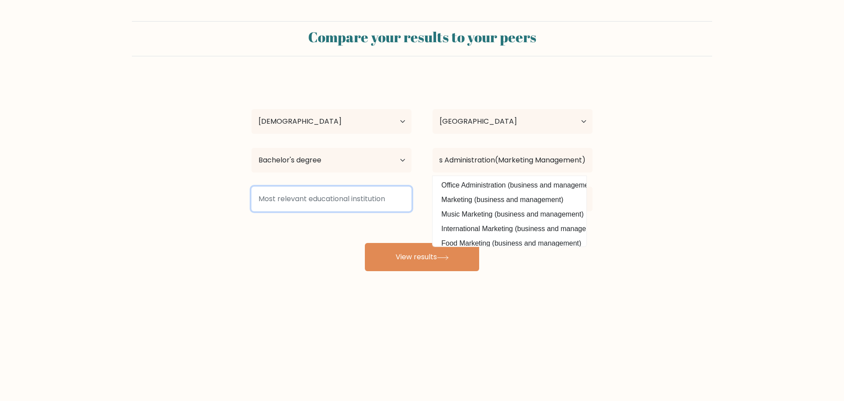
scroll to position [0, 0]
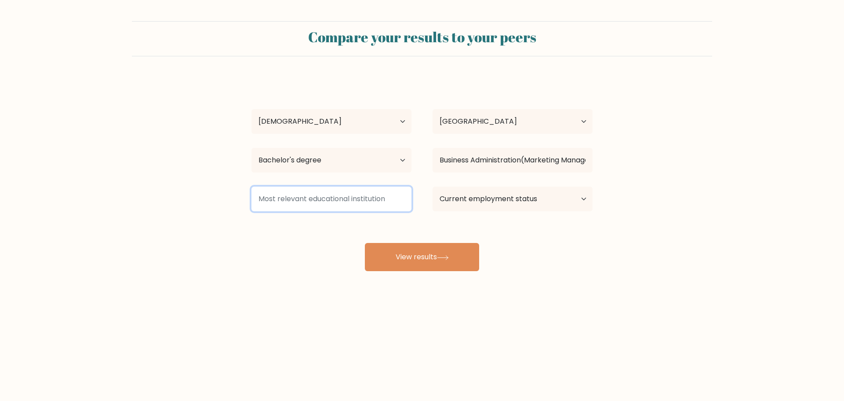
click at [327, 200] on input at bounding box center [332, 198] width 160 height 25
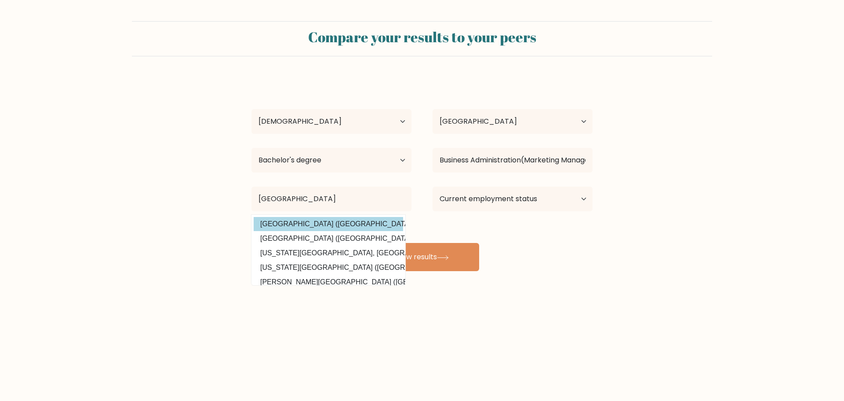
click at [345, 223] on option "Capiz State University (Philippines)" at bounding box center [329, 224] width 150 height 14
type input "[GEOGRAPHIC_DATA]"
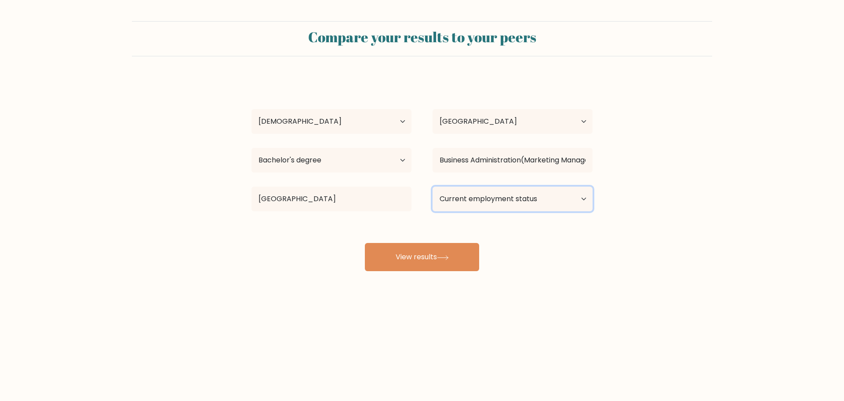
click at [491, 200] on select "Current employment status Employed Student Retired Other / prefer not to answer" at bounding box center [513, 198] width 160 height 25
select select "employed"
click at [433, 186] on select "Current employment status Employed Student Retired Other / prefer not to answer" at bounding box center [513, 198] width 160 height 25
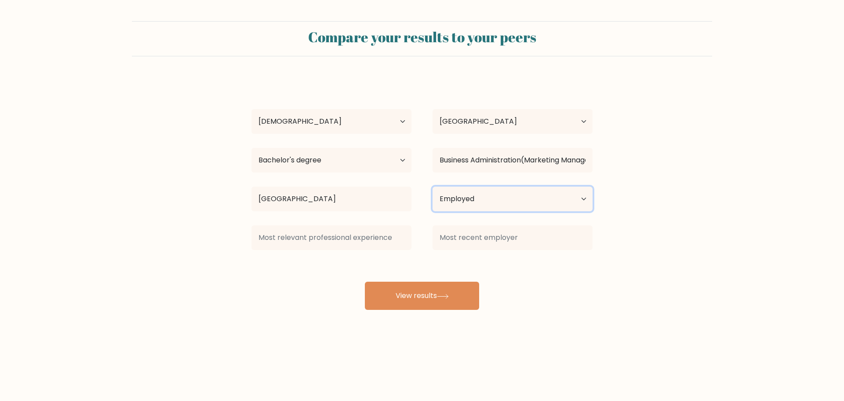
click at [500, 202] on select "Current employment status Employed Student Retired Other / prefer not to answer" at bounding box center [513, 198] width 160 height 25
click at [500, 203] on select "Current employment status Employed Student Retired Other / prefer not to answer" at bounding box center [513, 198] width 160 height 25
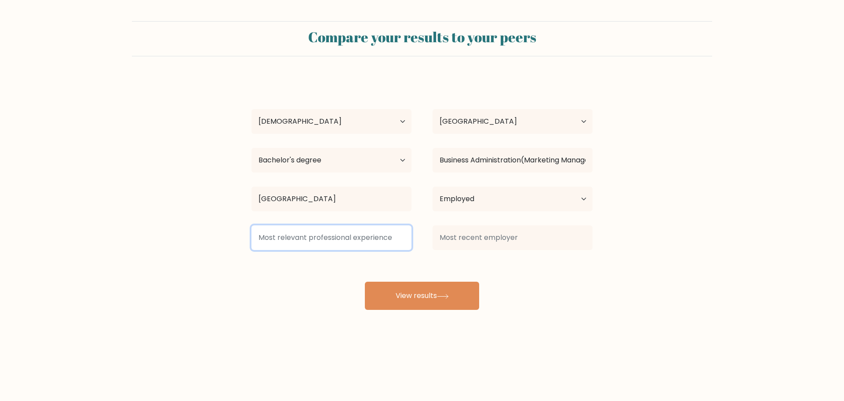
click at [348, 231] on input at bounding box center [332, 237] width 160 height 25
click at [287, 229] on input at bounding box center [332, 237] width 160 height 25
click at [288, 230] on input at bounding box center [332, 237] width 160 height 25
click at [289, 230] on input at bounding box center [332, 237] width 160 height 25
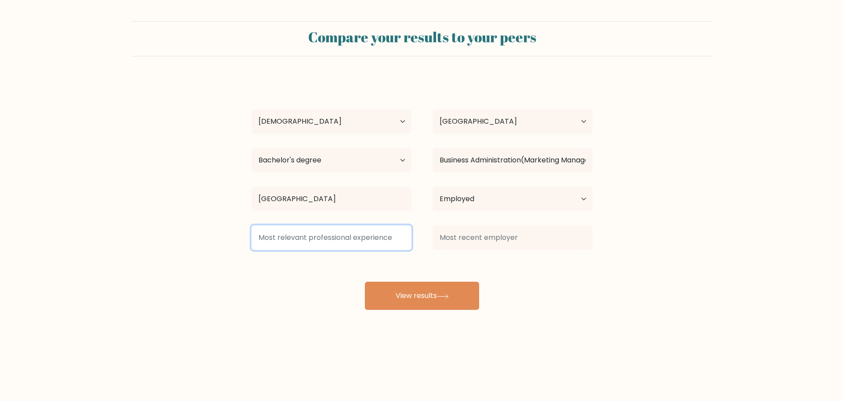
click at [290, 231] on input at bounding box center [332, 237] width 160 height 25
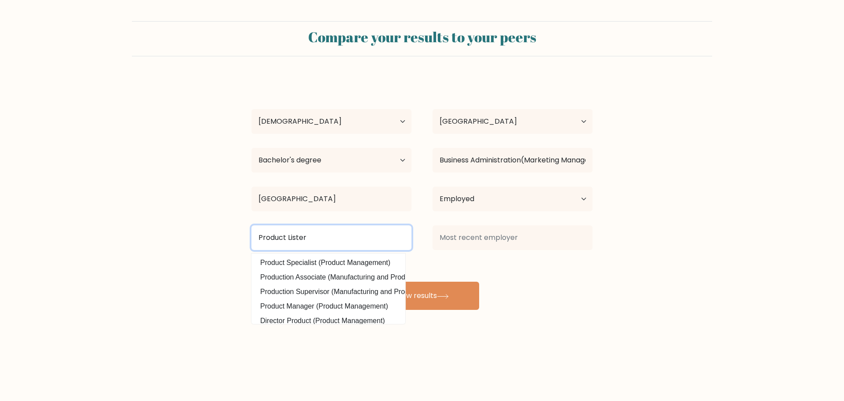
type input "Product Lister"
click at [365, 281] on button "View results" at bounding box center [422, 295] width 114 height 28
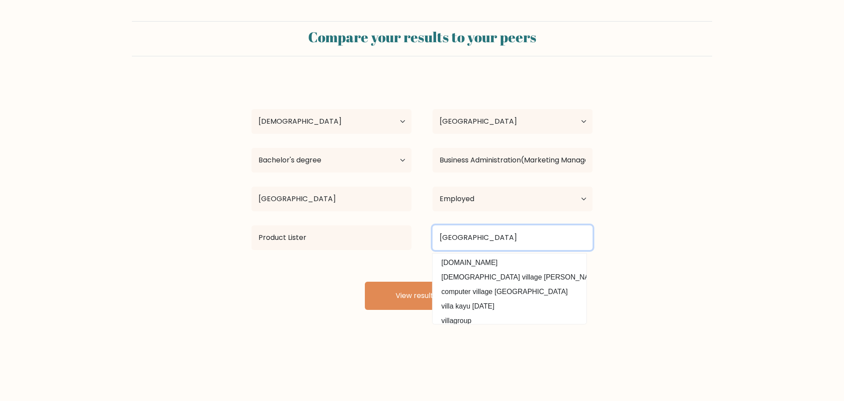
type input "Villa Bago"
click at [365, 281] on button "View results" at bounding box center [422, 295] width 114 height 28
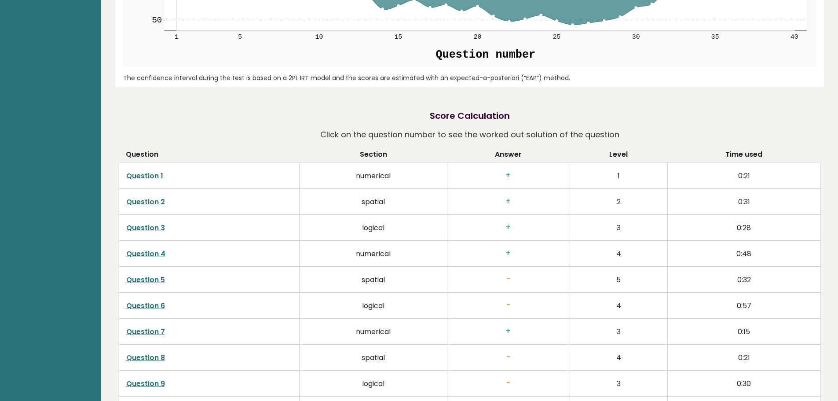
scroll to position [1296, 0]
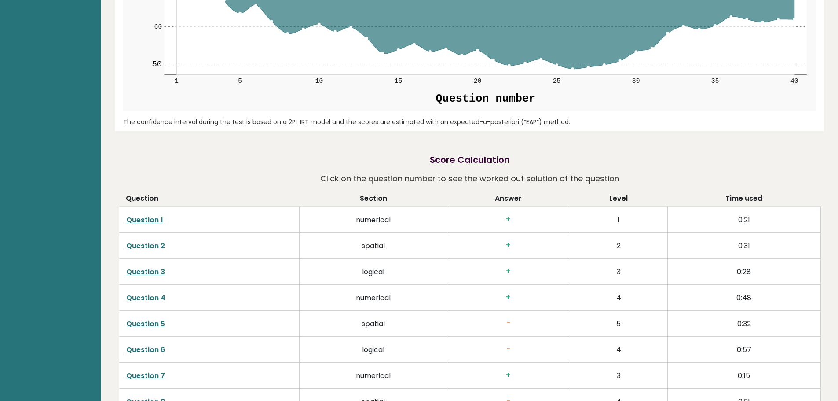
drag, startPoint x: 505, startPoint y: 322, endPoint x: 515, endPoint y: 322, distance: 10.6
click at [512, 321] on h3 "-" at bounding box center [508, 322] width 108 height 9
click at [506, 323] on h3 "-" at bounding box center [508, 322] width 108 height 9
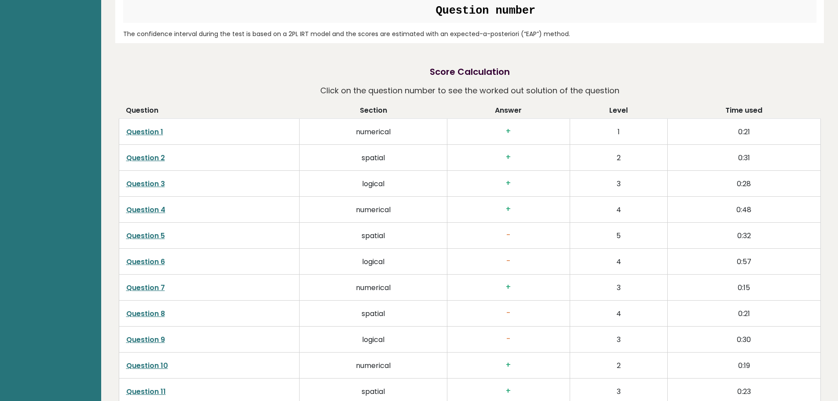
scroll to position [1604, 0]
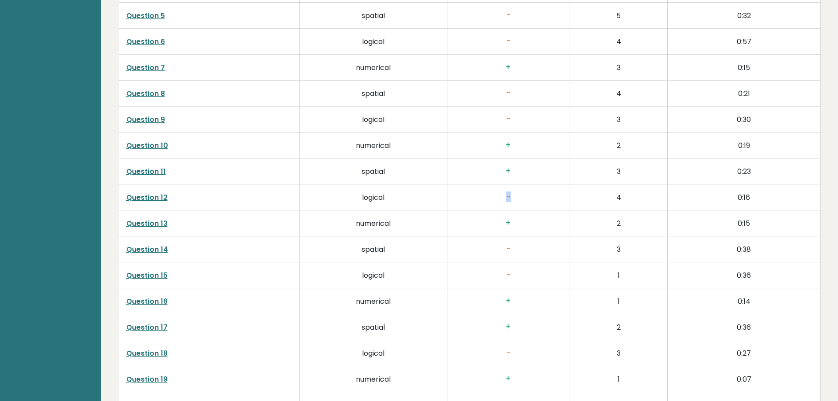
drag, startPoint x: 503, startPoint y: 194, endPoint x: 539, endPoint y: 194, distance: 35.6
click at [538, 194] on h3 "-" at bounding box center [508, 196] width 108 height 9
click at [539, 194] on h3 "-" at bounding box center [508, 196] width 108 height 9
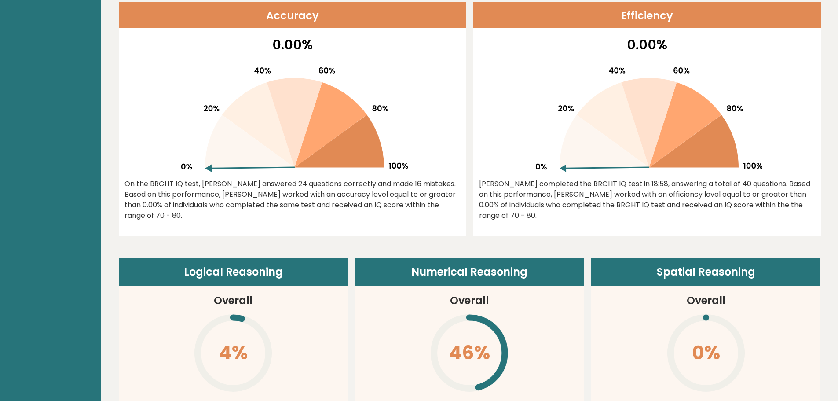
scroll to position [329, 0]
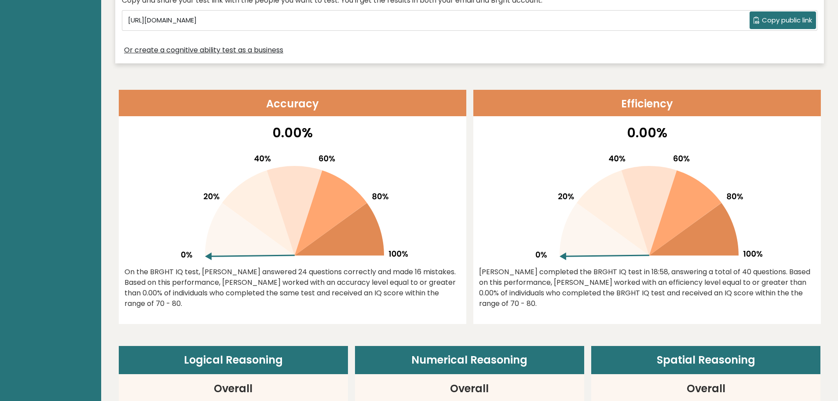
drag, startPoint x: 621, startPoint y: 273, endPoint x: 631, endPoint y: 269, distance: 11.0
click at [627, 270] on div "[PERSON_NAME] completed the BRGHT IQ test in 18:58, answering a total of 40 que…" at bounding box center [647, 288] width 336 height 42
click at [276, 273] on div "On the BRGHT IQ test, [PERSON_NAME] answered 24 questions correctly and made 16…" at bounding box center [292, 288] width 336 height 42
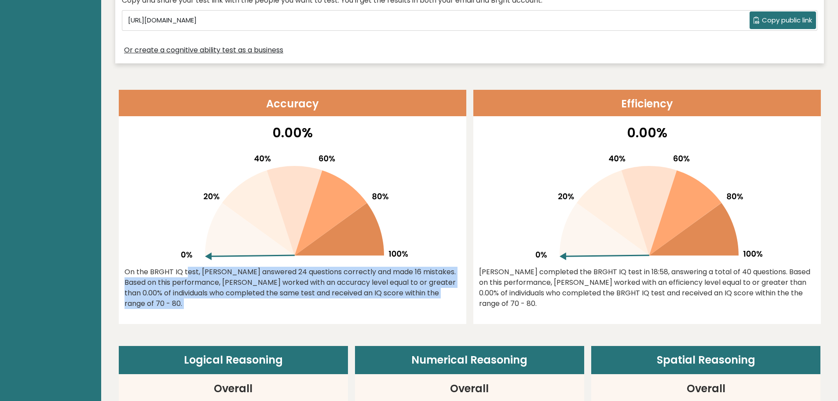
click at [276, 273] on div "On the BRGHT IQ test, Joshua John Bandellon answered 24 questions correctly and…" at bounding box center [292, 288] width 336 height 42
click at [281, 270] on div "On the BRGHT IQ test, Joshua John Bandellon answered 24 questions correctly and…" at bounding box center [292, 288] width 336 height 42
click at [293, 269] on div "On the BRGHT IQ test, Joshua John Bandellon answered 24 questions correctly and…" at bounding box center [292, 288] width 336 height 42
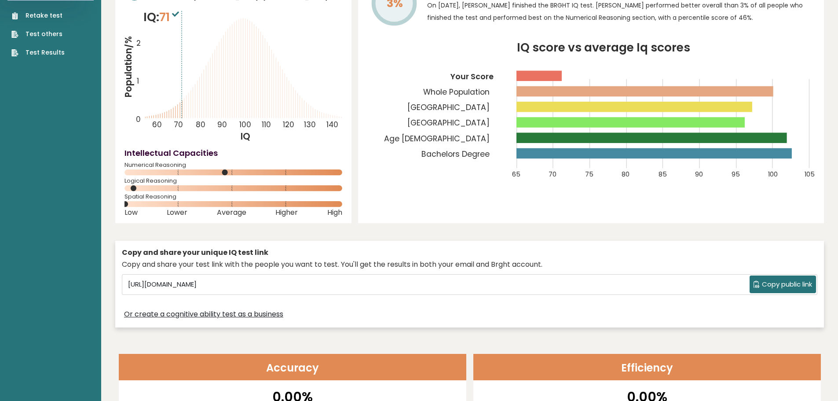
scroll to position [0, 0]
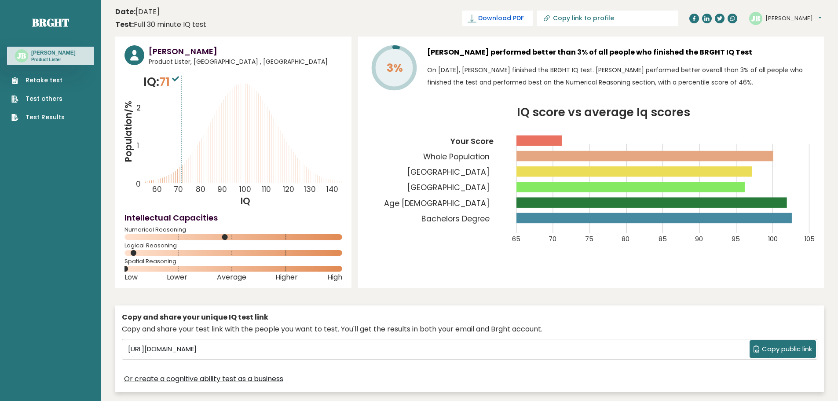
click at [524, 18] on span "Download PDF" at bounding box center [501, 18] width 46 height 9
click at [533, 16] on span "✓ Your PDF is downloaded..." at bounding box center [483, 18] width 100 height 15
click at [788, 20] on button "[PERSON_NAME]" at bounding box center [793, 18] width 56 height 9
click at [786, 21] on button "[PERSON_NAME]" at bounding box center [793, 18] width 56 height 9
click at [533, 14] on span "✓ Your PDF is downloaded..." at bounding box center [483, 18] width 100 height 15
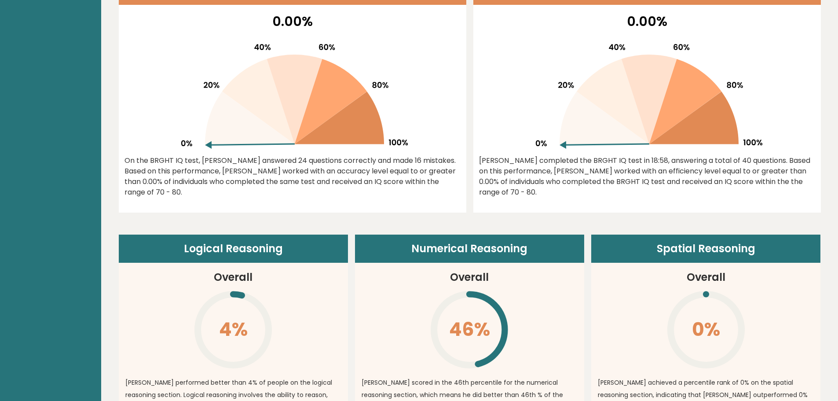
scroll to position [396, 0]
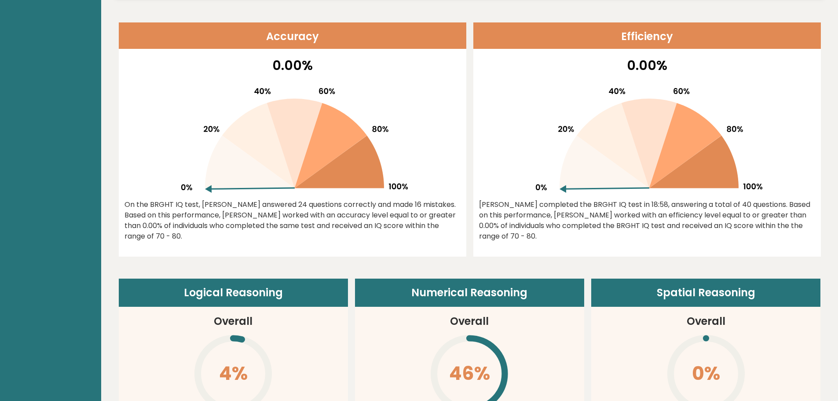
click at [450, 194] on div "0.00% On the BRGHT IQ test, Joshua John Bandellon answered 24 questions correct…" at bounding box center [292, 155] width 347 height 201
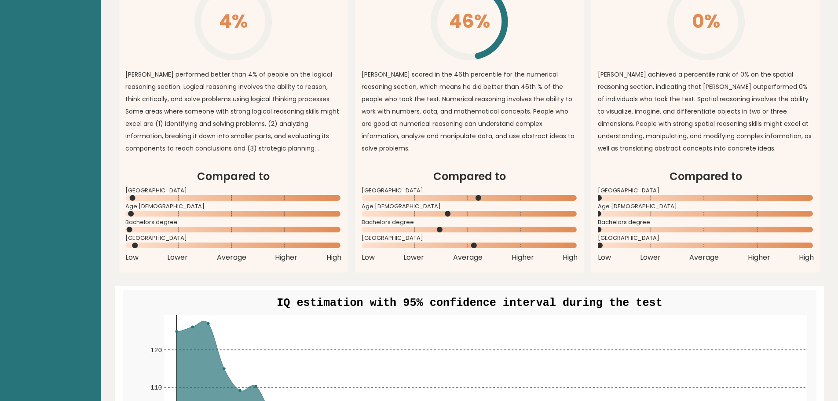
scroll to position [792, 0]
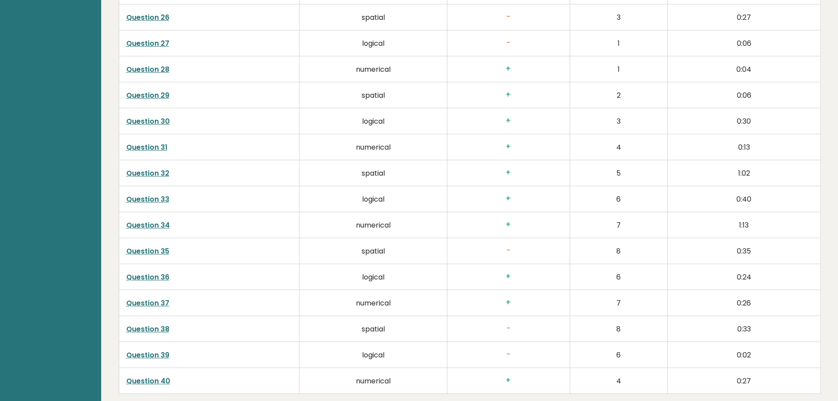
scroll to position [2264, 0]
